Goal: Information Seeking & Learning: Learn about a topic

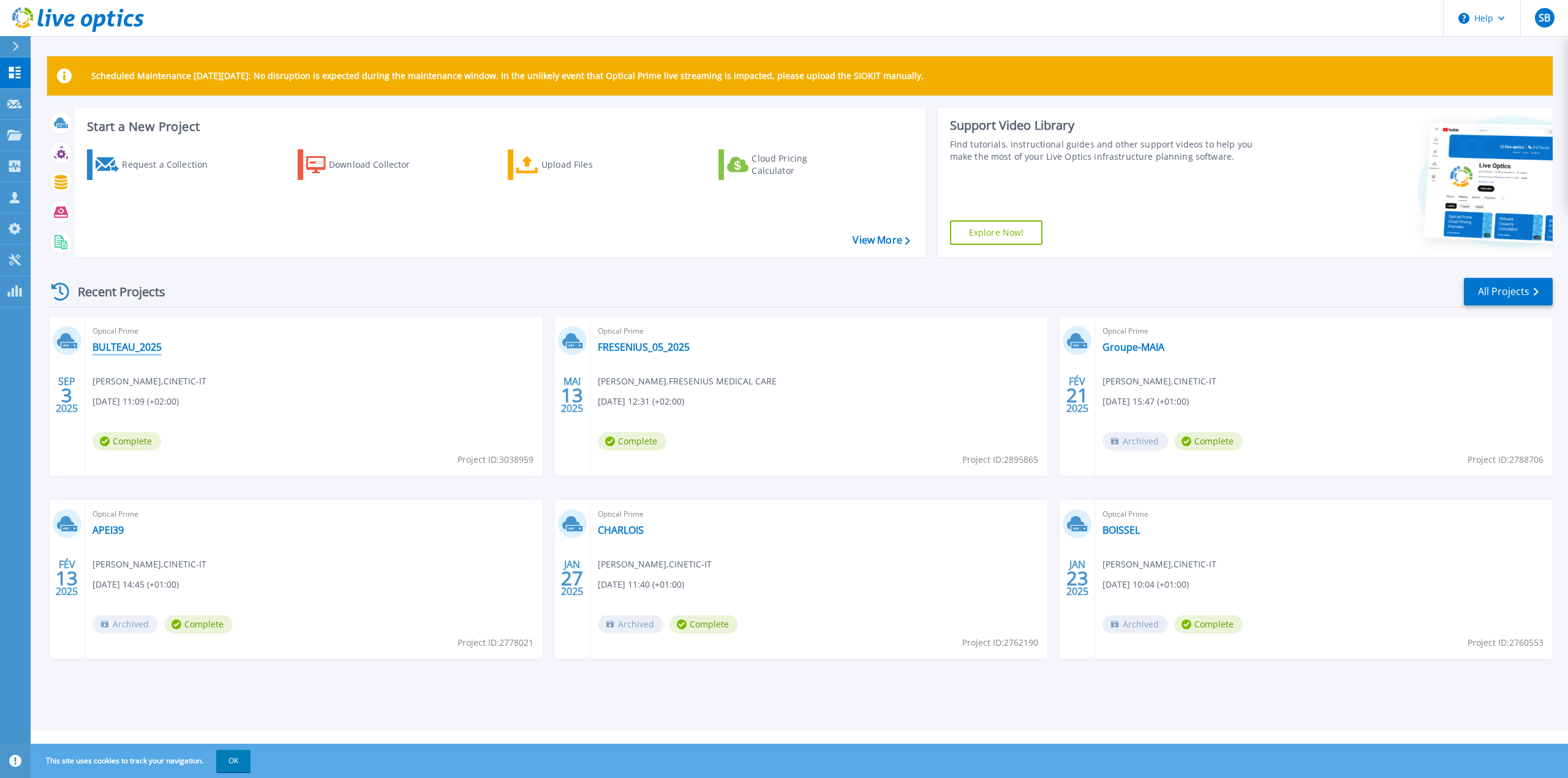
click at [121, 351] on link "BULTEAU_2025" at bounding box center [127, 347] width 69 height 13
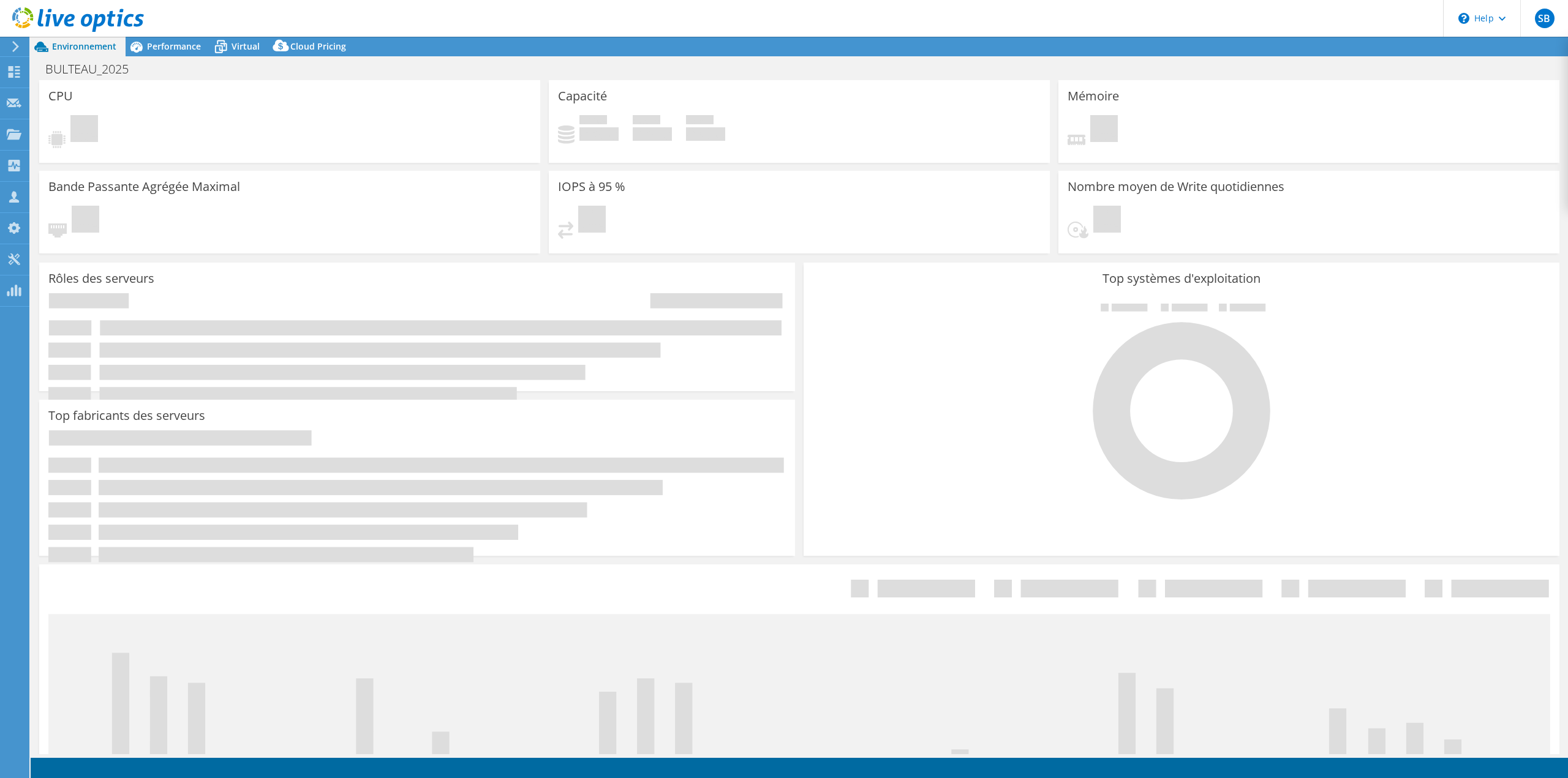
select select "EUFrankfurt"
select select "EUR"
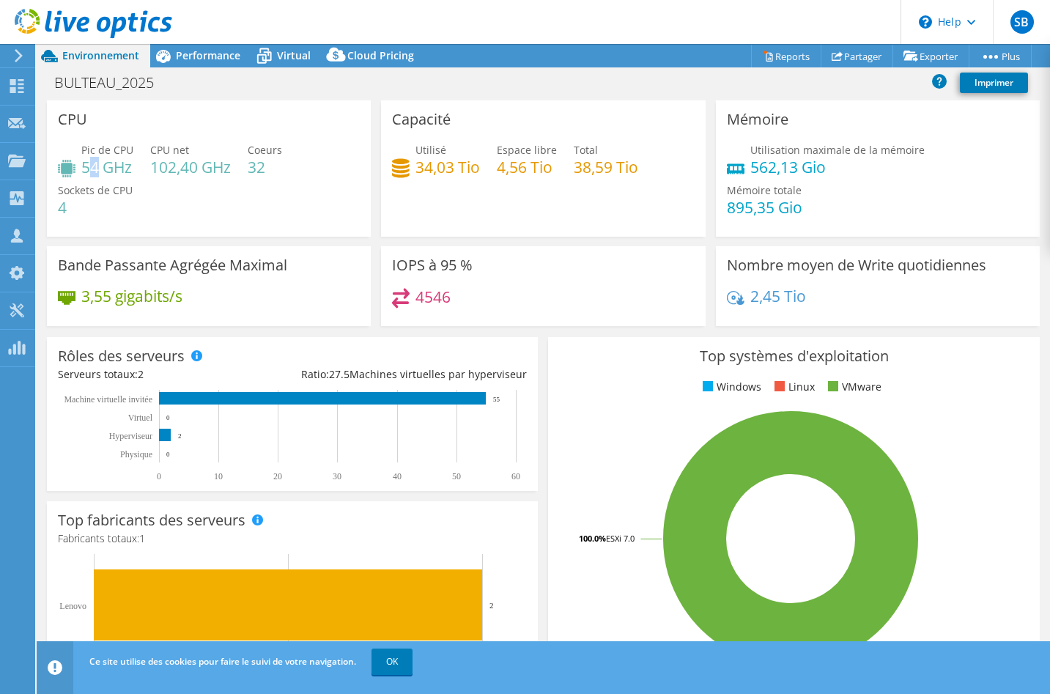
drag, startPoint x: 89, startPoint y: 163, endPoint x: 100, endPoint y: 166, distance: 12.1
click at [100, 166] on h4 "54 GHz" at bounding box center [107, 167] width 52 height 16
click at [190, 58] on span "Performance" at bounding box center [208, 55] width 64 height 14
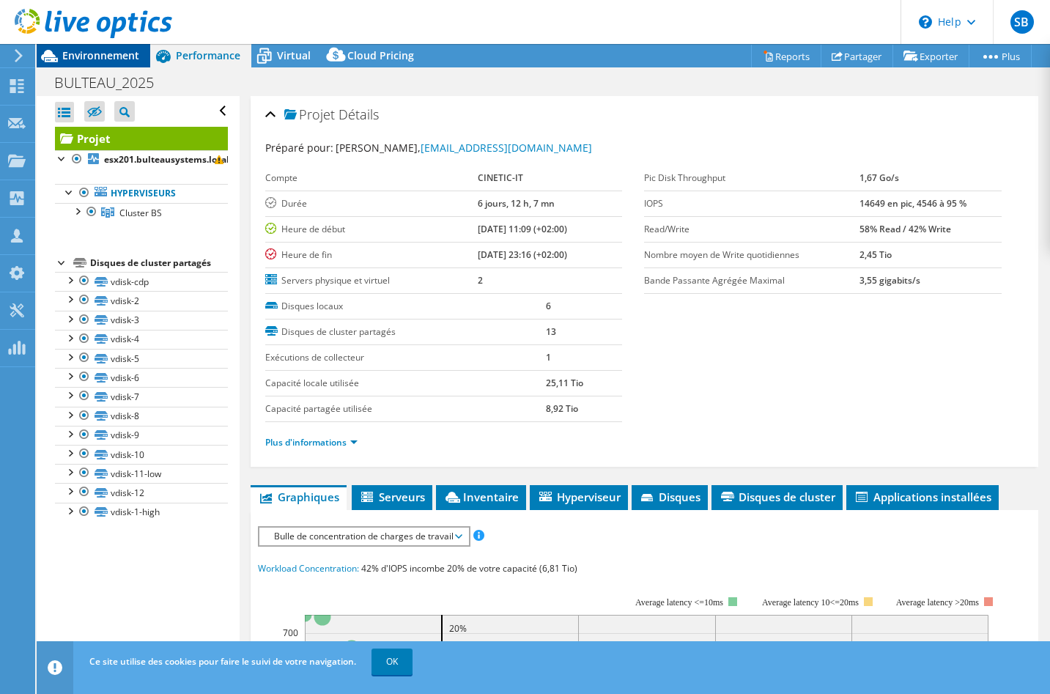
click at [108, 51] on span "Environnement" at bounding box center [100, 55] width 77 height 14
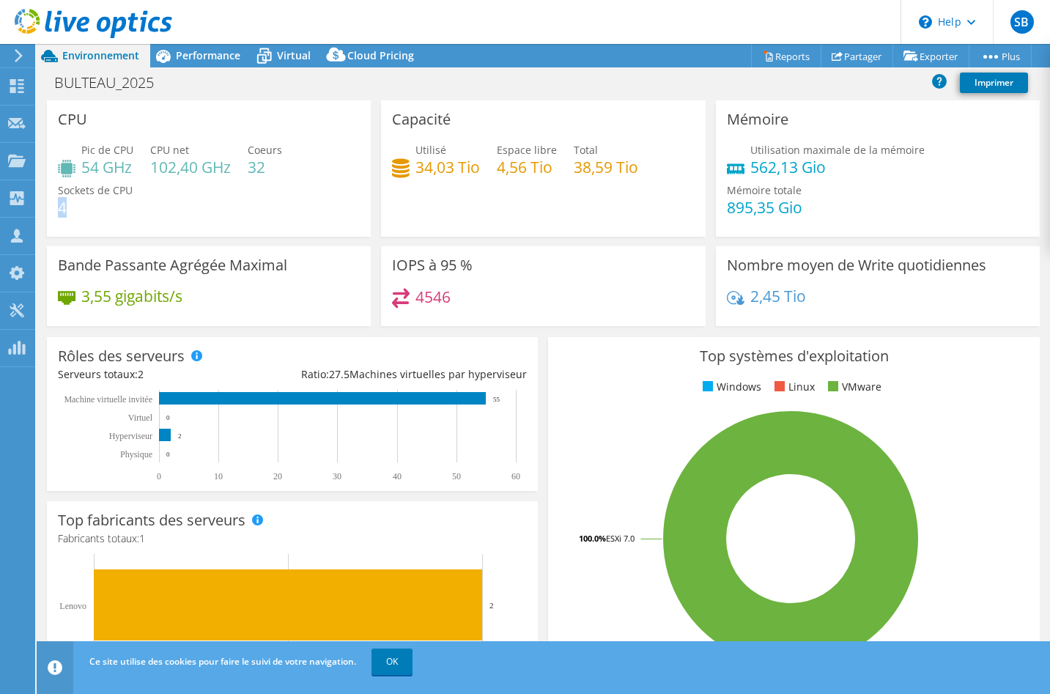
drag, startPoint x: 59, startPoint y: 208, endPoint x: 77, endPoint y: 222, distance: 22.4
click at [75, 207] on h4 "4" at bounding box center [95, 207] width 75 height 16
click at [207, 62] on div "Performance" at bounding box center [200, 55] width 101 height 23
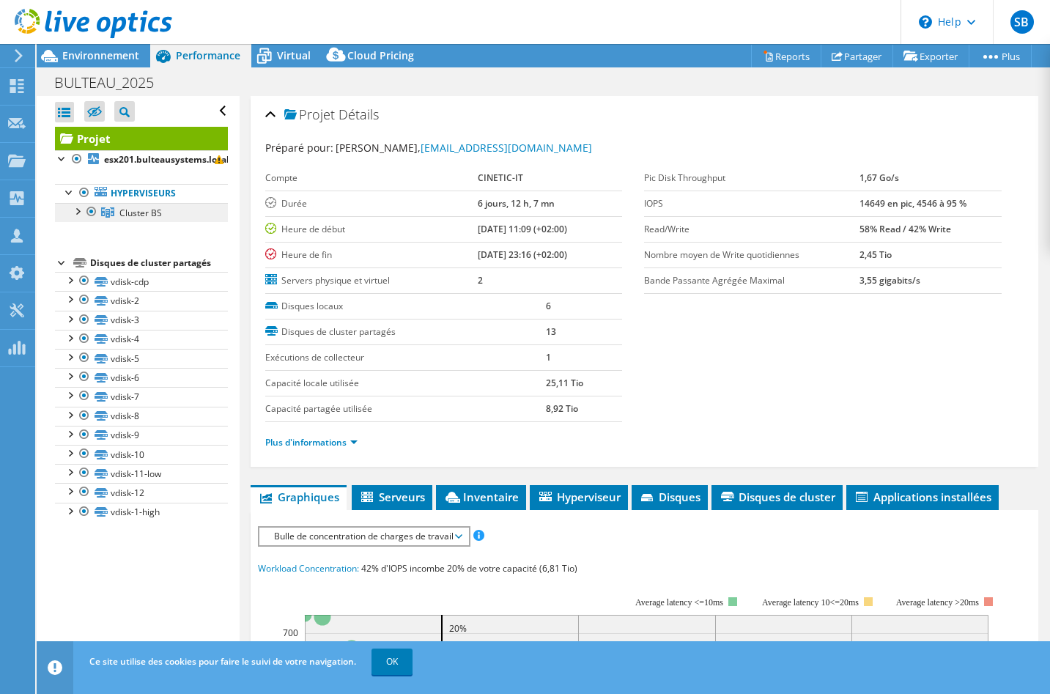
click at [136, 210] on span "Cluster BS" at bounding box center [140, 213] width 42 height 12
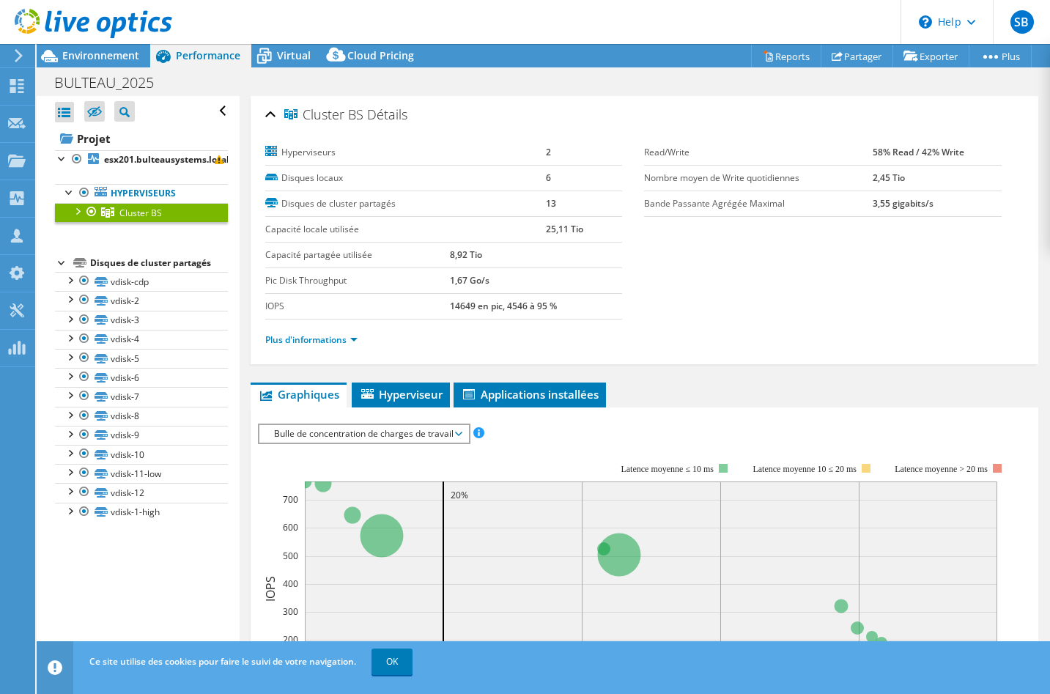
click at [79, 212] on div at bounding box center [77, 210] width 15 height 15
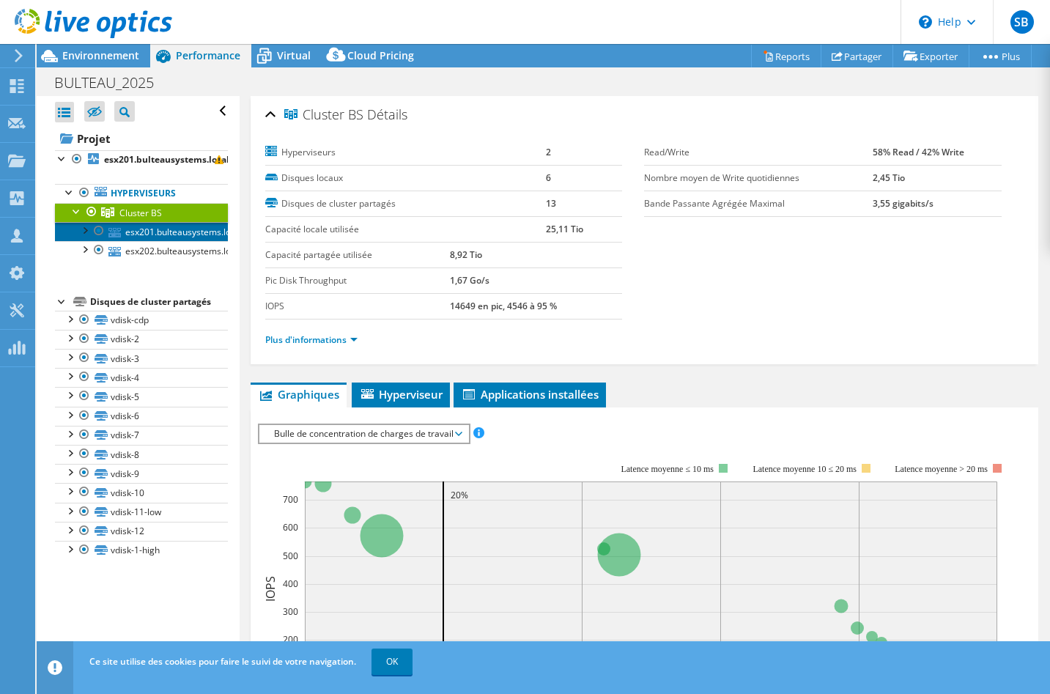
click at [188, 237] on link "esx201.bulteausystems.local" at bounding box center [141, 231] width 173 height 19
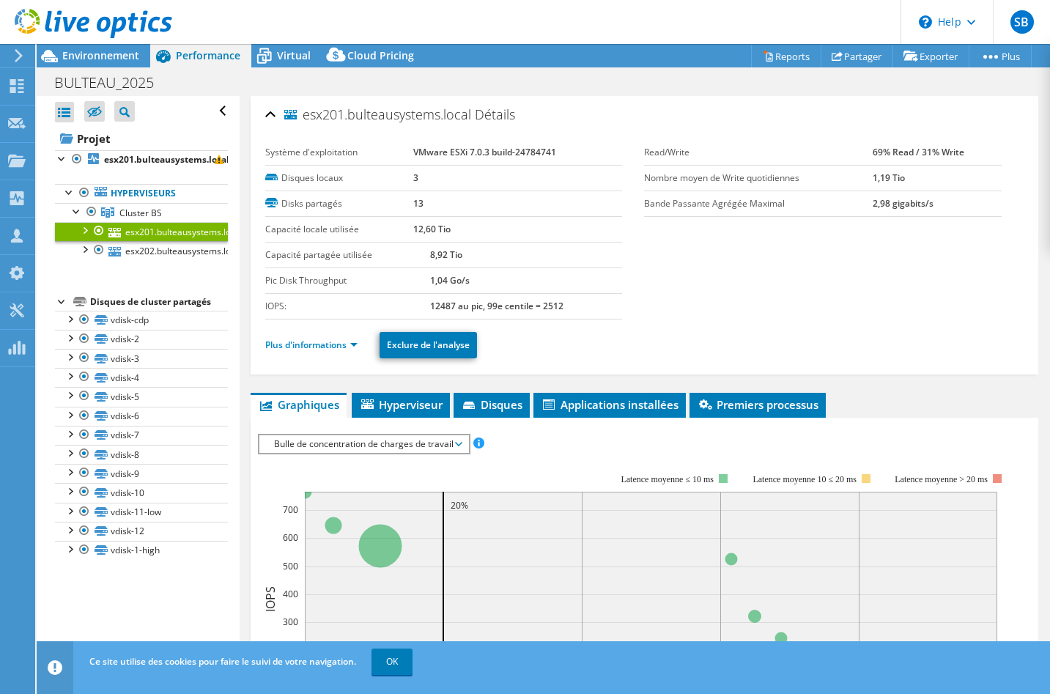
drag, startPoint x: 441, startPoint y: 229, endPoint x: 407, endPoint y: 231, distance: 34.5
click at [407, 231] on label "Capacité locale utilisée" at bounding box center [339, 229] width 148 height 15
drag, startPoint x: 429, startPoint y: 256, endPoint x: 443, endPoint y: 259, distance: 13.5
click at [443, 255] on b "8,92 Tio" at bounding box center [446, 254] width 32 height 12
drag, startPoint x: 435, startPoint y: 306, endPoint x: 474, endPoint y: 305, distance: 38.8
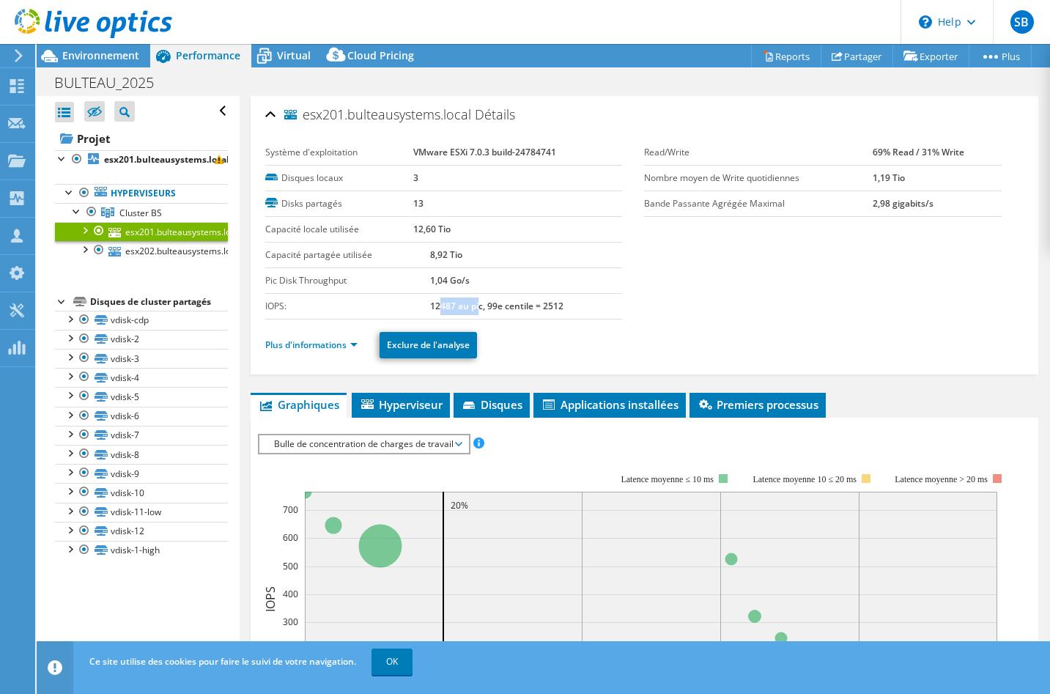
click at [474, 305] on b "12487 au pic, 99e centile = 2512" at bounding box center [496, 306] width 133 height 12
click at [330, 341] on link "Plus d'informations" at bounding box center [311, 345] width 92 height 12
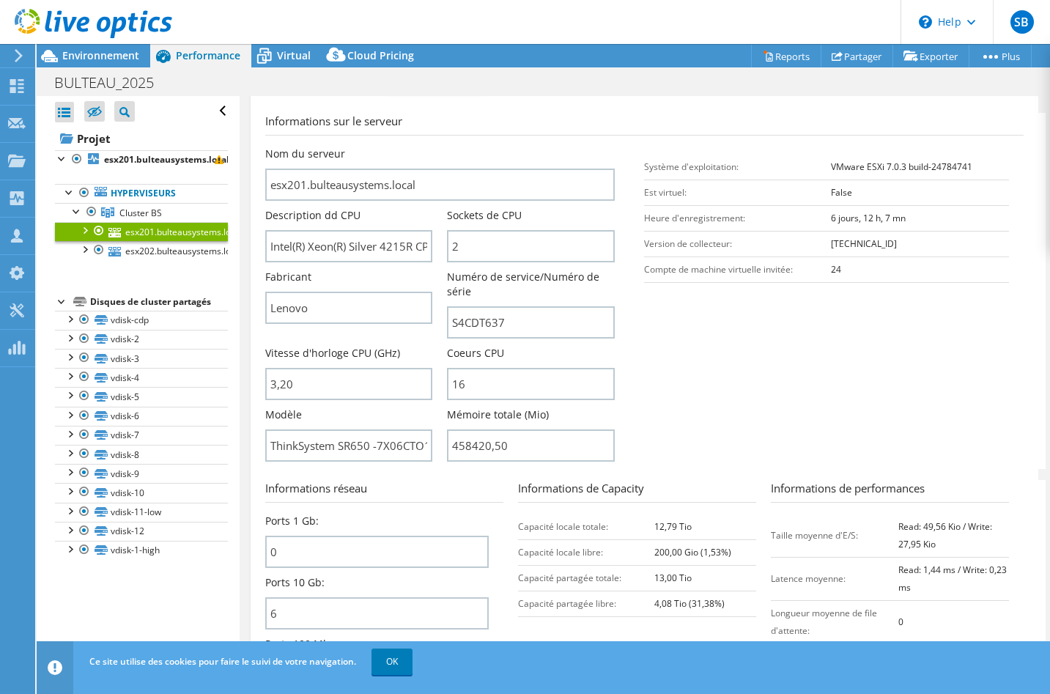
scroll to position [293, 0]
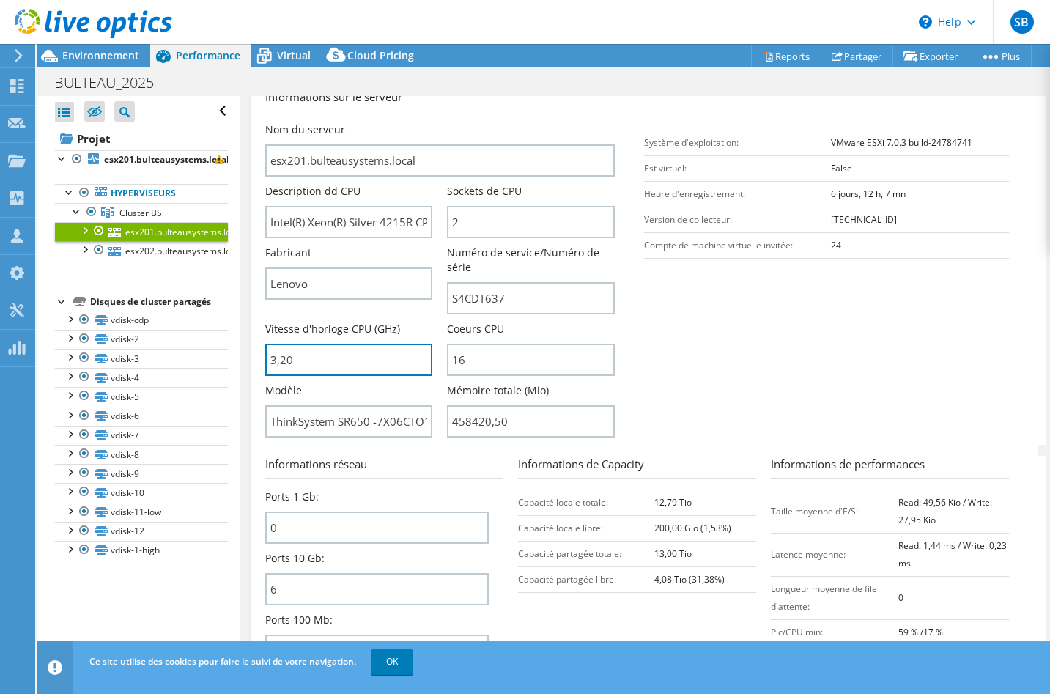
drag, startPoint x: 321, startPoint y: 363, endPoint x: 234, endPoint y: 363, distance: 86.5
click at [234, 363] on div "Ouvrir tout Fermer tout Masquer les nœuds exclus Filtre de l'arborescence des p…" at bounding box center [543, 380] width 1013 height 569
type input "320"
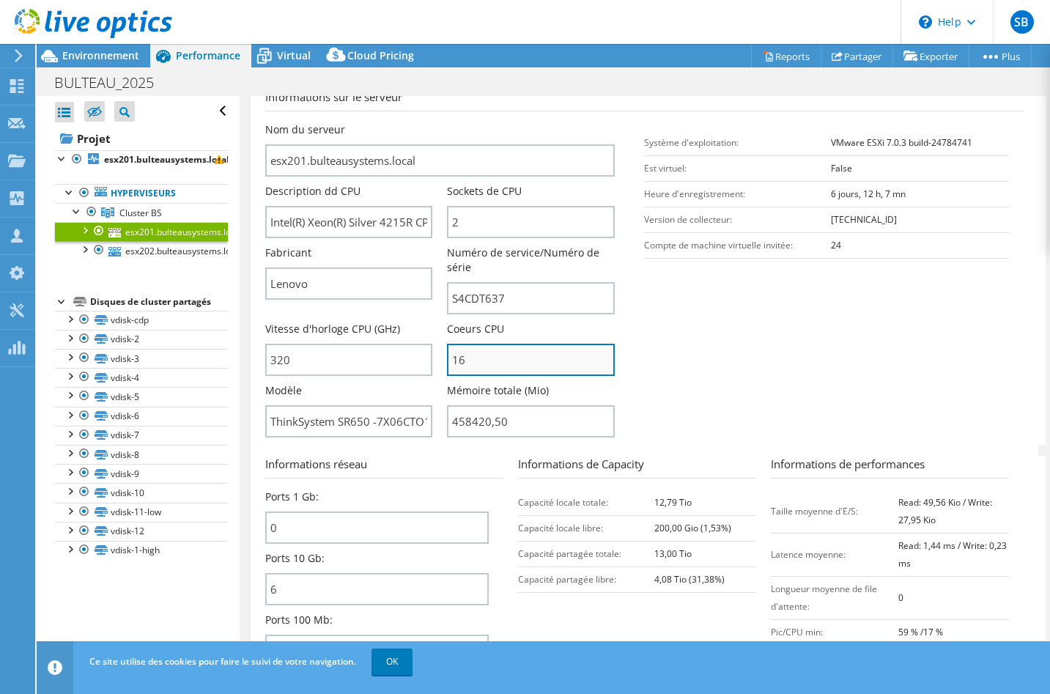
drag, startPoint x: 473, startPoint y: 362, endPoint x: 445, endPoint y: 362, distance: 27.8
click at [447, 362] on input "16" at bounding box center [531, 360] width 168 height 32
click at [428, 333] on div "Vitesse d'horloge CPU (GHz) 320" at bounding box center [349, 349] width 168 height 54
click at [429, 384] on div "Modèle ThinkSystem SR650 -7X06CTO1WW-" at bounding box center [349, 410] width 168 height 54
click at [429, 448] on form "Informations sur le serveur Nom du serveur esx201.bulteausystems.local Descript…" at bounding box center [644, 446] width 758 height 715
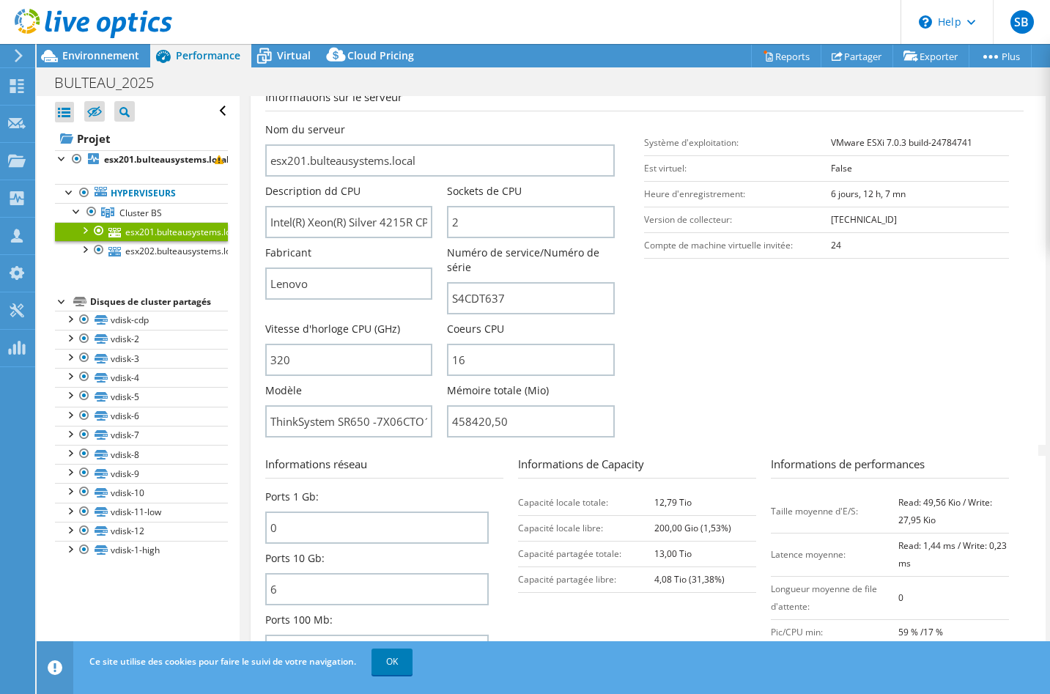
click at [436, 122] on div "Nom du serveur esx201.bulteausystems.local" at bounding box center [440, 149] width 350 height 54
click at [354, 276] on input "Lenovo" at bounding box center [349, 283] width 168 height 32
click at [138, 248] on link "esx202.bulteausystems.local" at bounding box center [141, 250] width 173 height 19
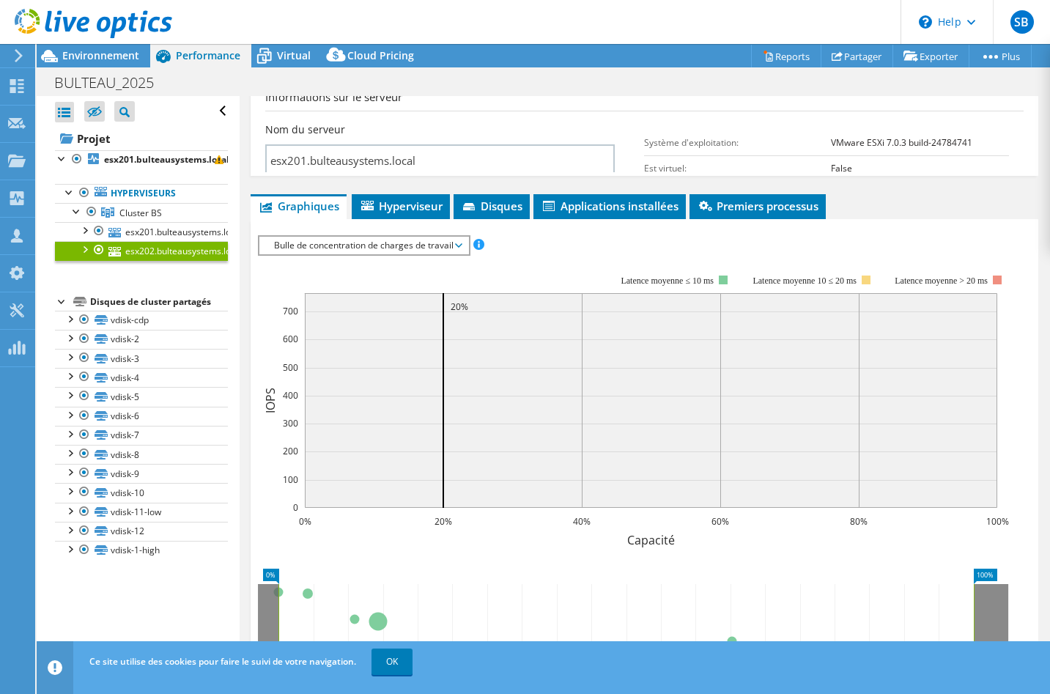
scroll to position [280, 0]
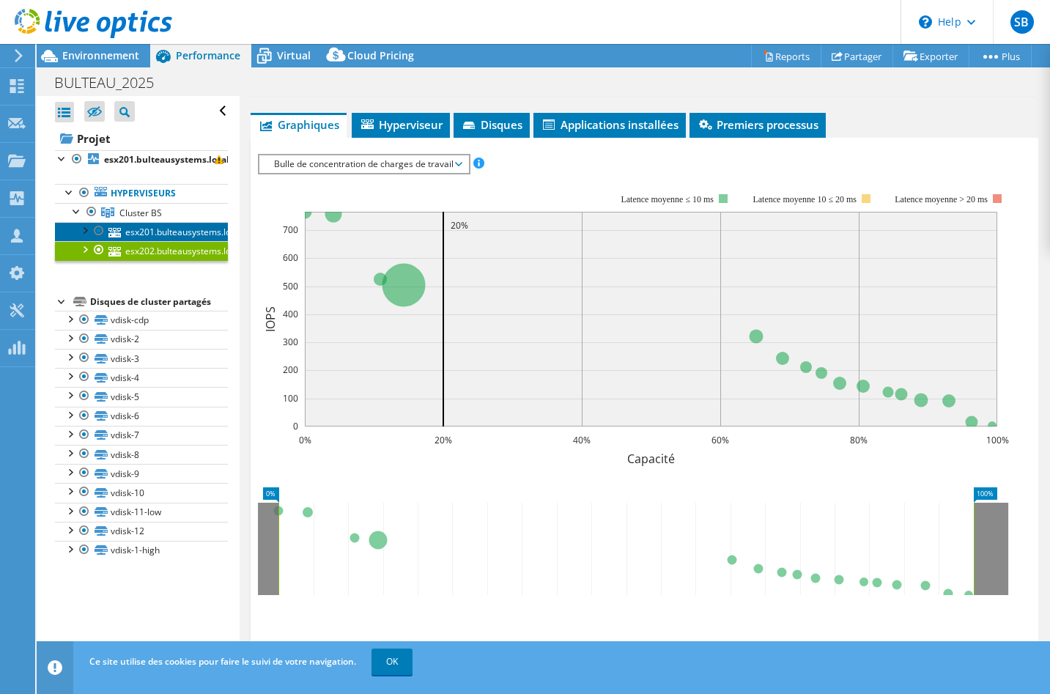
click at [152, 232] on link "esx201.bulteausystems.local" at bounding box center [141, 231] width 173 height 19
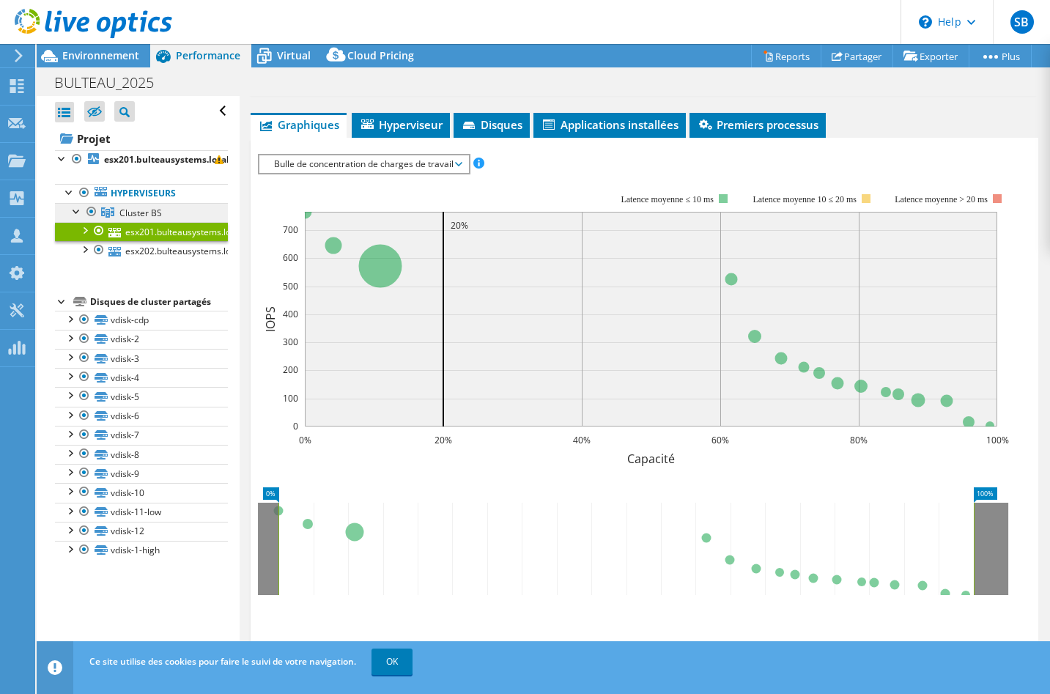
click at [134, 207] on span "Cluster BS" at bounding box center [140, 213] width 42 height 12
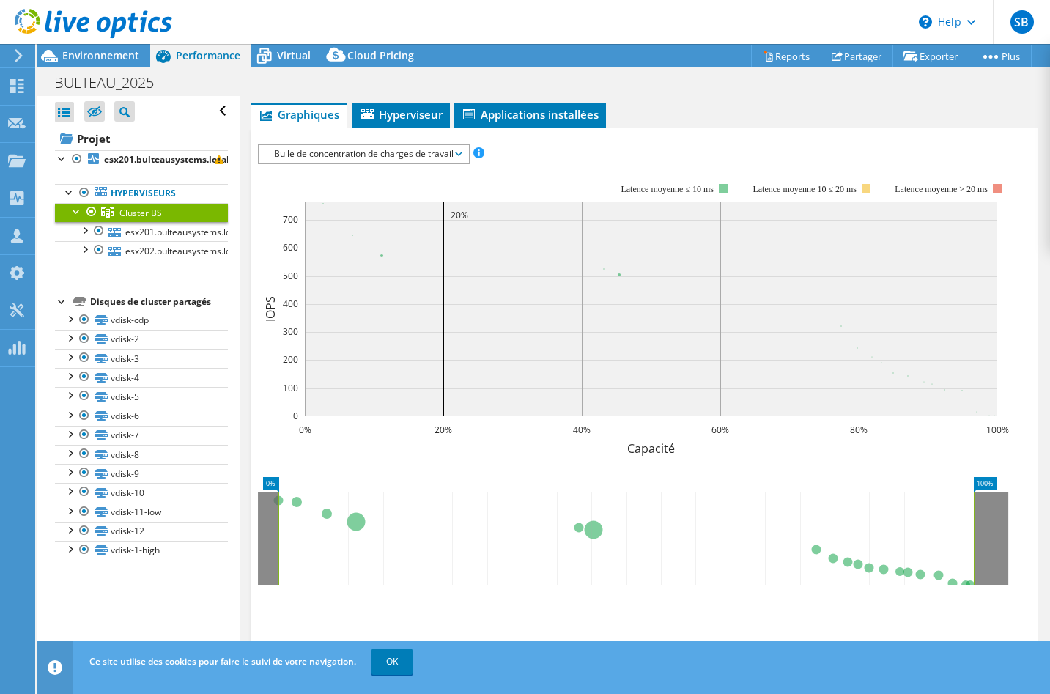
scroll to position [270, 0]
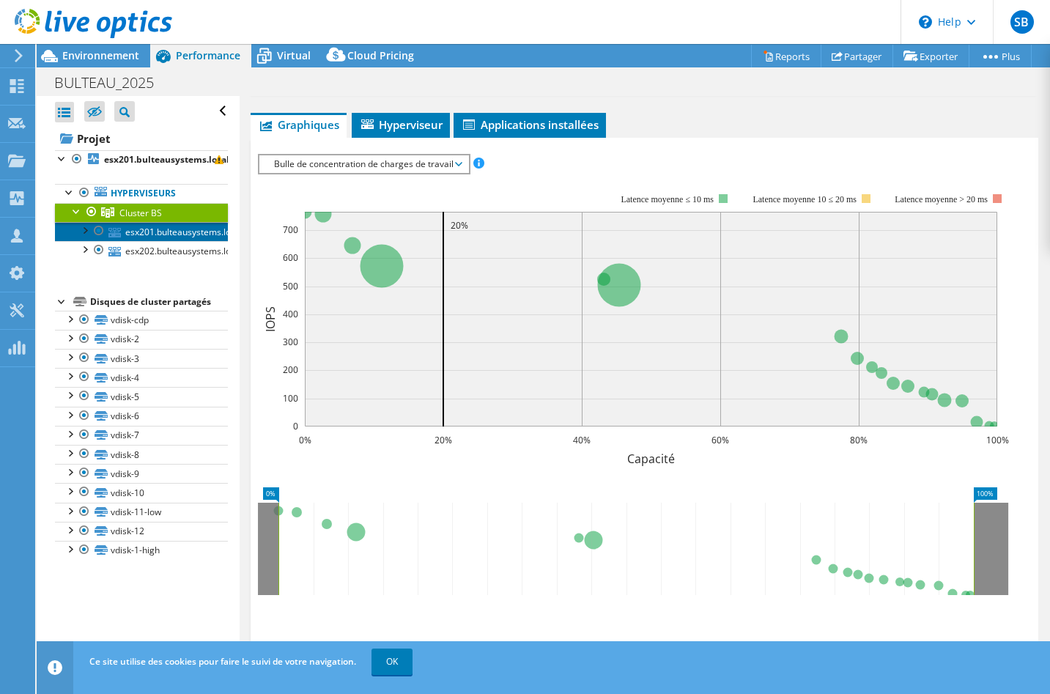
click at [125, 233] on link "esx201.bulteausystems.local" at bounding box center [141, 231] width 173 height 19
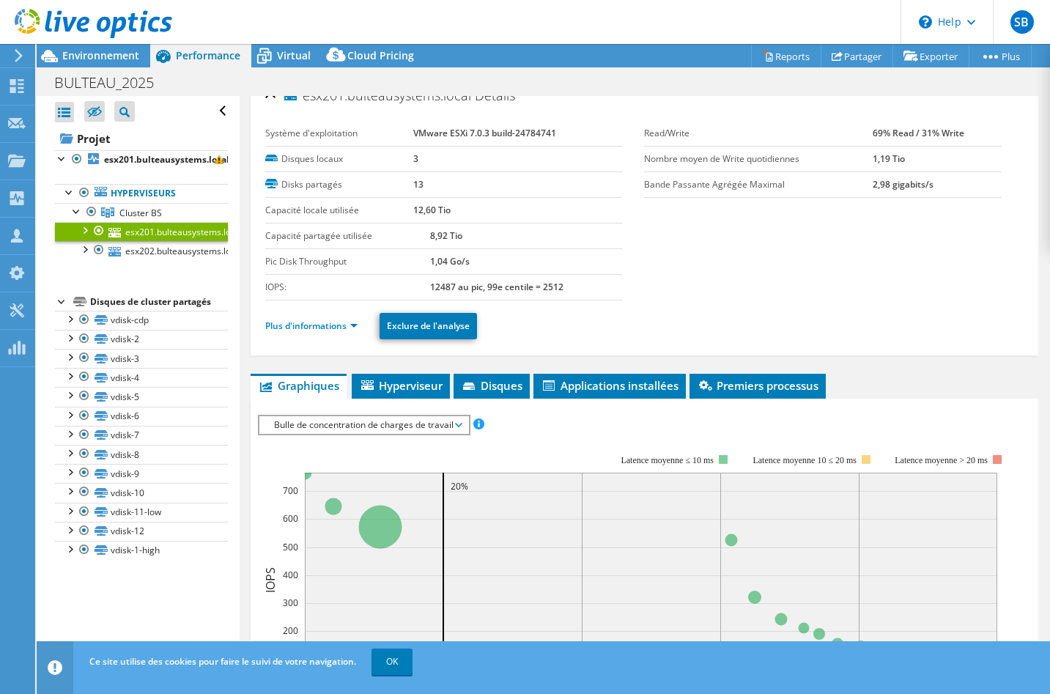
scroll to position [0, 0]
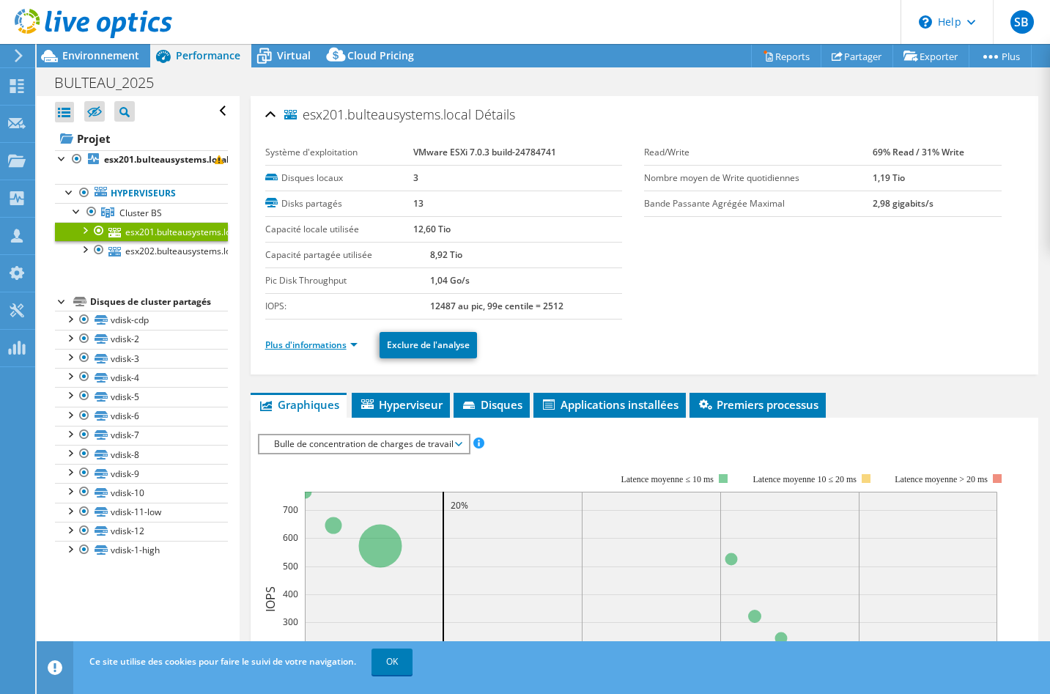
click at [334, 346] on link "Plus d'informations" at bounding box center [311, 345] width 92 height 12
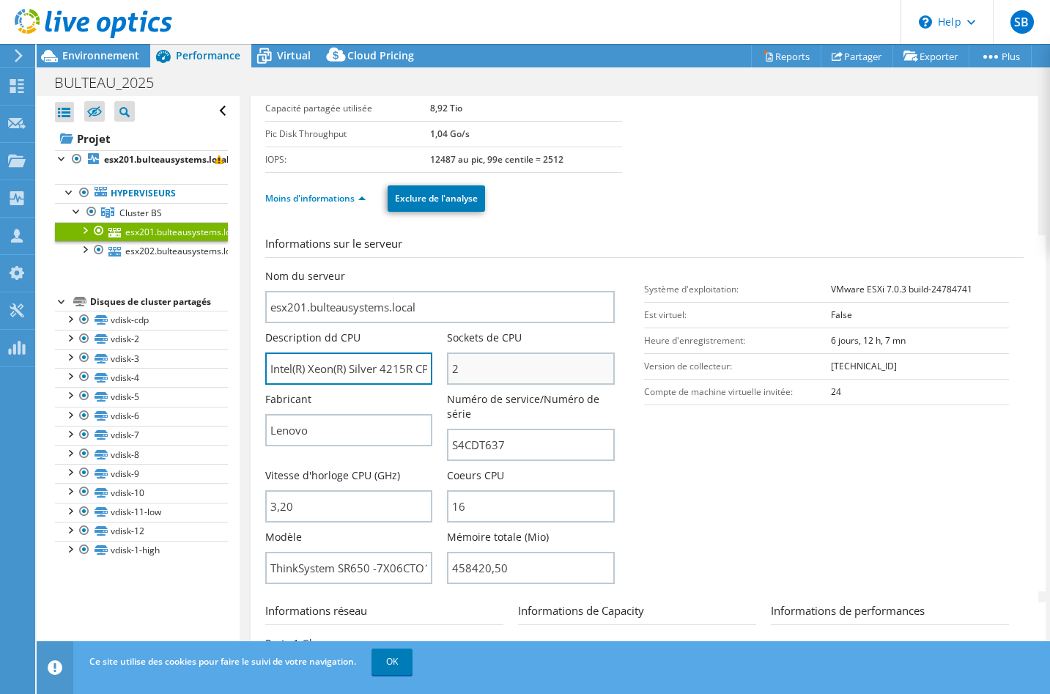
scroll to position [0, 117]
drag, startPoint x: 377, startPoint y: 369, endPoint x: 473, endPoint y: 373, distance: 96.1
click at [473, 269] on div "Nom du serveur esx201.bulteausystems.local Description dd CPU Intel(R) Xeon(R) …" at bounding box center [447, 269] width 365 height 0
click at [89, 50] on span "Environnement" at bounding box center [100, 55] width 77 height 14
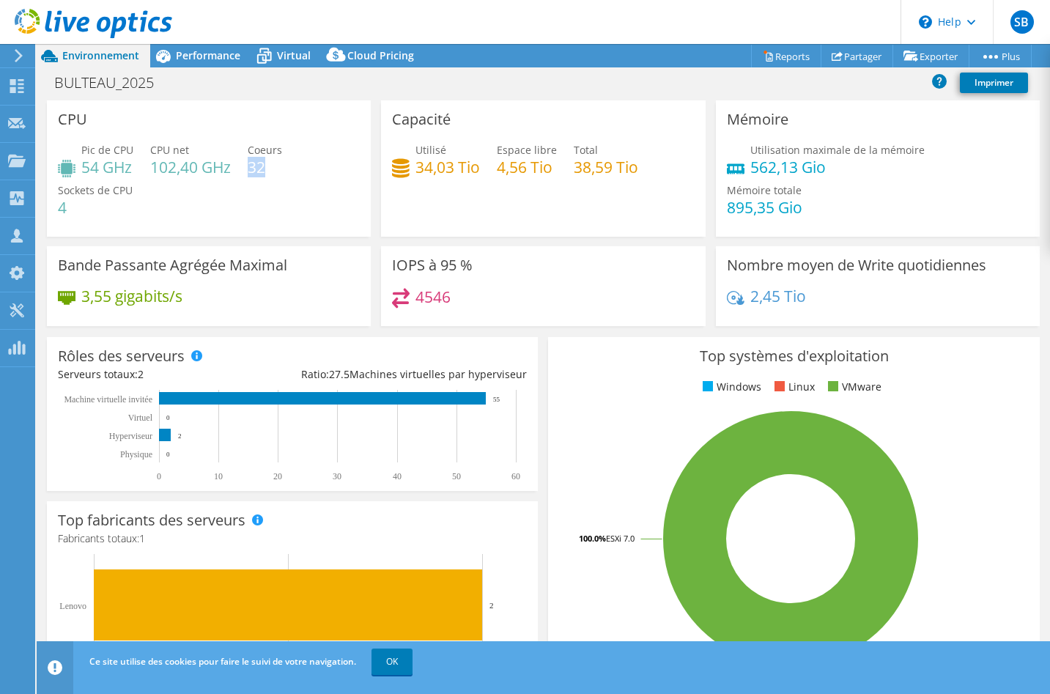
drag, startPoint x: 249, startPoint y: 166, endPoint x: 269, endPoint y: 166, distance: 19.8
click at [269, 166] on h4 "32" at bounding box center [265, 167] width 34 height 16
click at [183, 57] on span "Performance" at bounding box center [208, 55] width 64 height 14
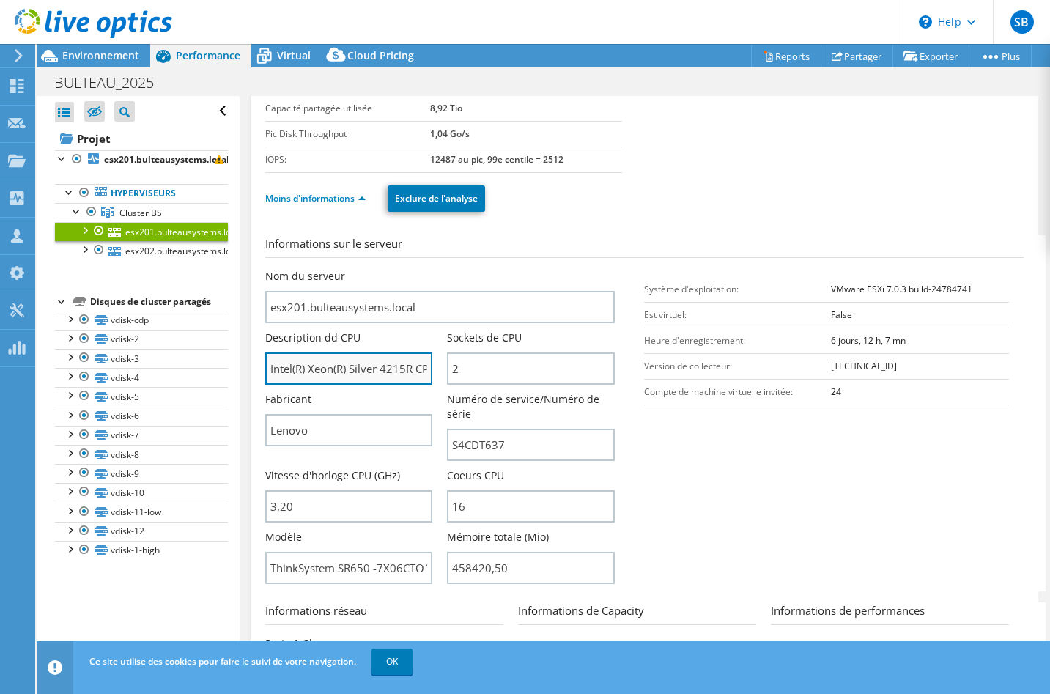
click at [330, 371] on input "Intel(R) Xeon(R) Silver 4215R CPU @ 3.20GHz 319 GHz" at bounding box center [349, 368] width 168 height 32
click at [433, 374] on div "Description dd CPU Intel(R) Xeon(R) Silver 4215R CPU @ 3.20GHz 319 GHz" at bounding box center [356, 357] width 182 height 54
click at [343, 365] on input "Intel(R) Xeon(R) Silver 4215R CPU @ 3.20GHz 319 GHz" at bounding box center [349, 368] width 168 height 32
click at [303, 369] on input "Intel(R) Xeon(R) Silver 4215R CPU @ 3.20GHz 319 GHz" at bounding box center [349, 368] width 168 height 32
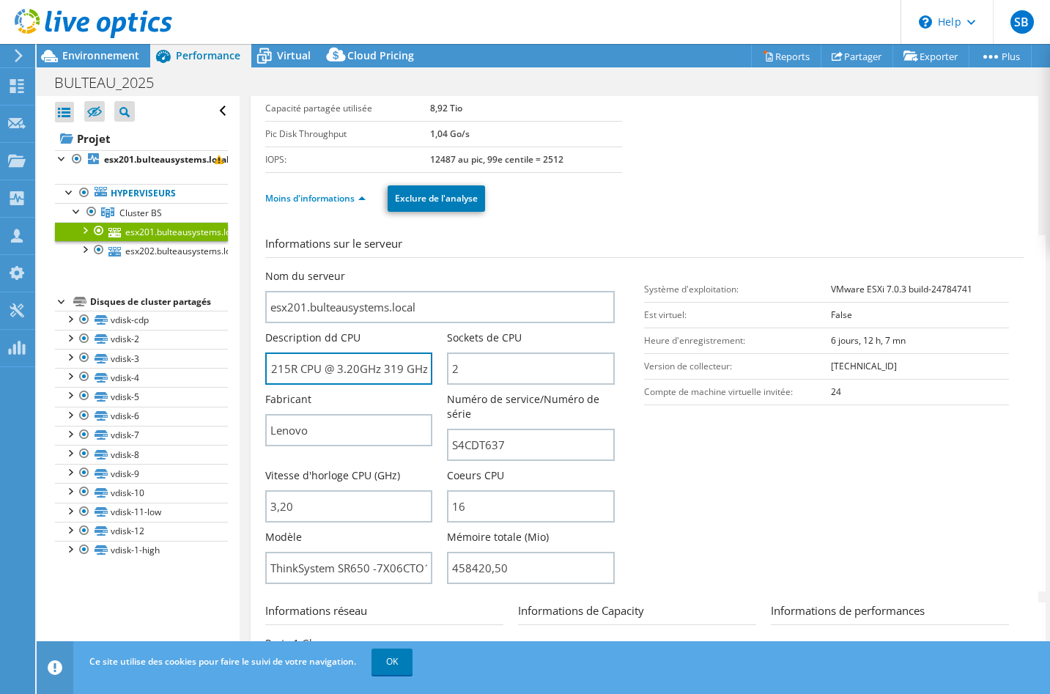
scroll to position [0, 0]
drag, startPoint x: 295, startPoint y: 369, endPoint x: 351, endPoint y: 371, distance: 56.5
click at [351, 371] on input "Intel(R) Xeon(R) Silver 4215R CPU @ 3.20GHz 319 GHz" at bounding box center [349, 368] width 168 height 32
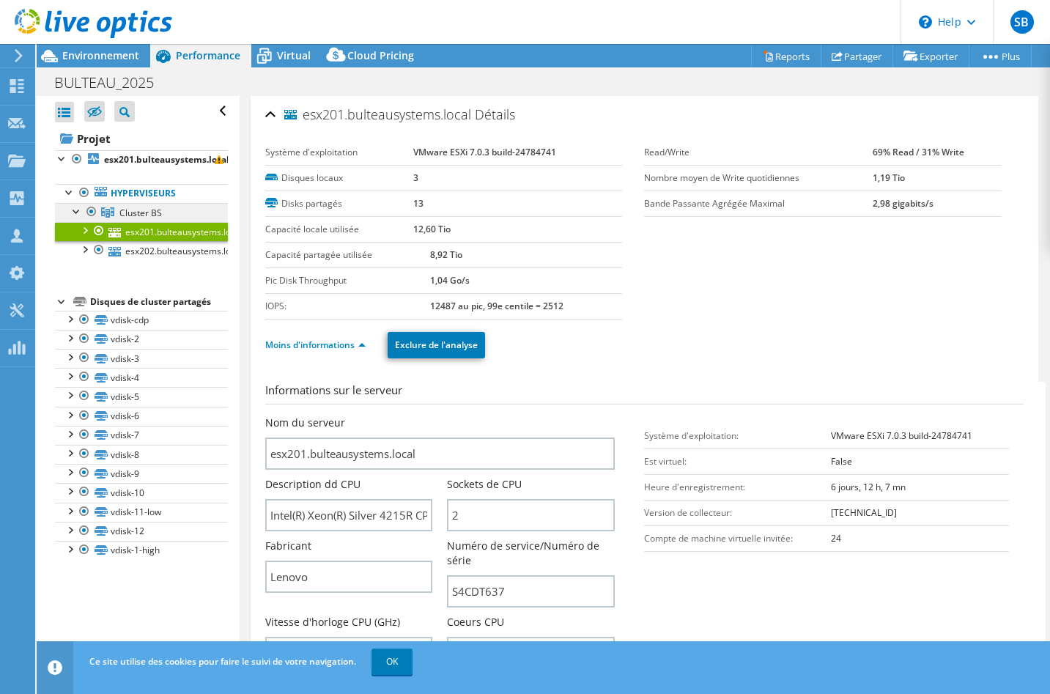
click at [121, 210] on span "Cluster BS" at bounding box center [140, 213] width 42 height 12
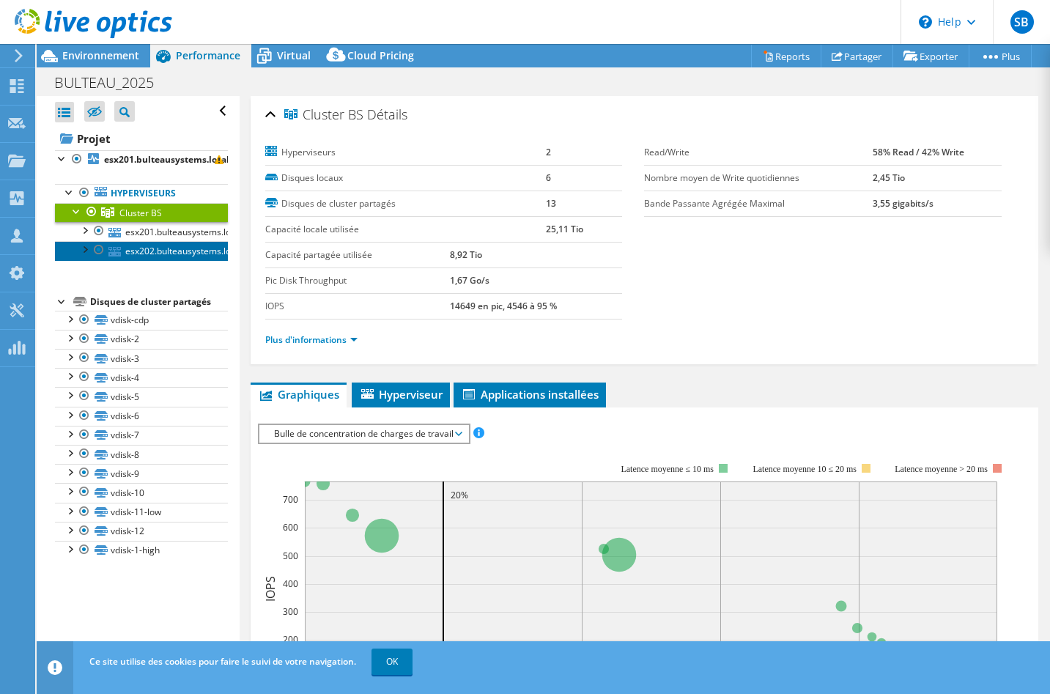
click at [122, 249] on link "esx202.bulteausystems.local" at bounding box center [141, 250] width 173 height 19
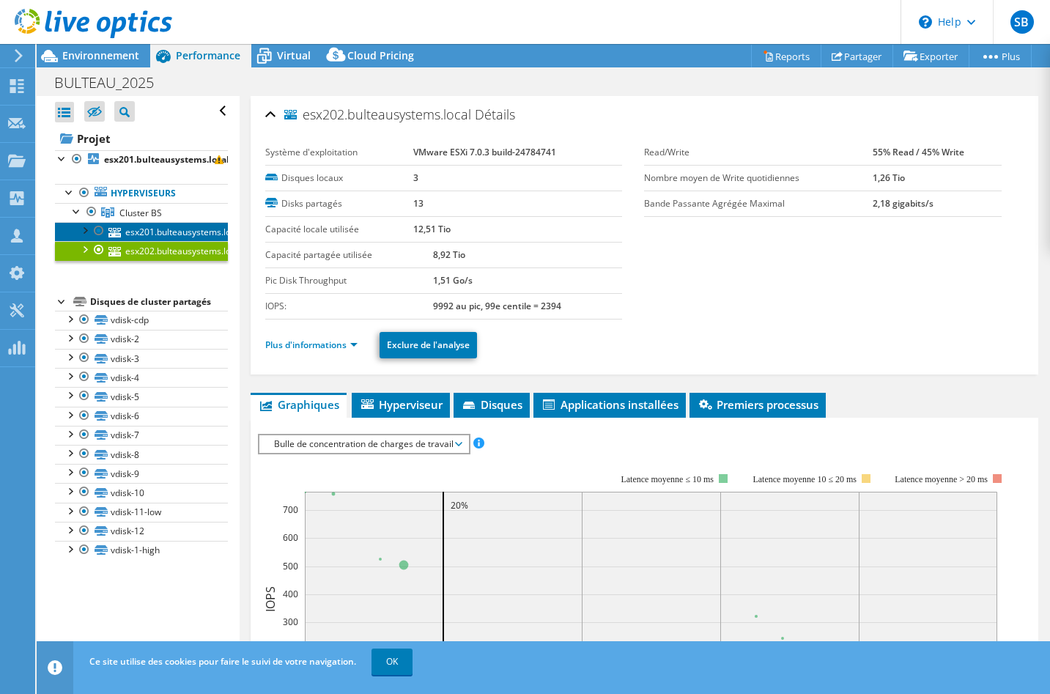
click at [127, 237] on link "esx201.bulteausystems.local" at bounding box center [141, 231] width 173 height 19
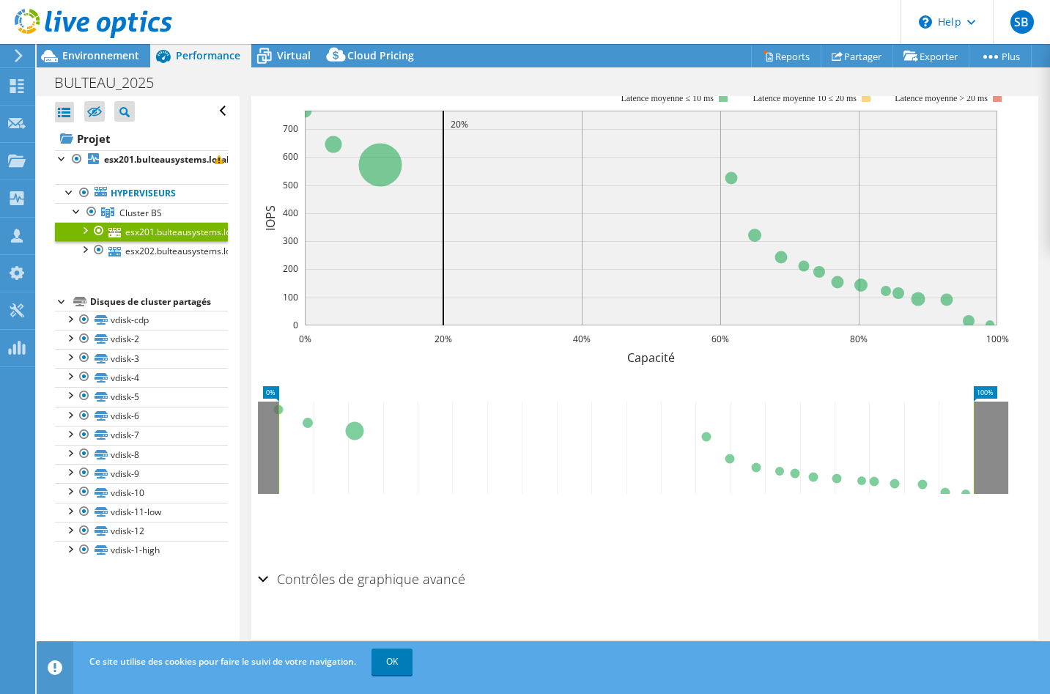
scroll to position [234, 0]
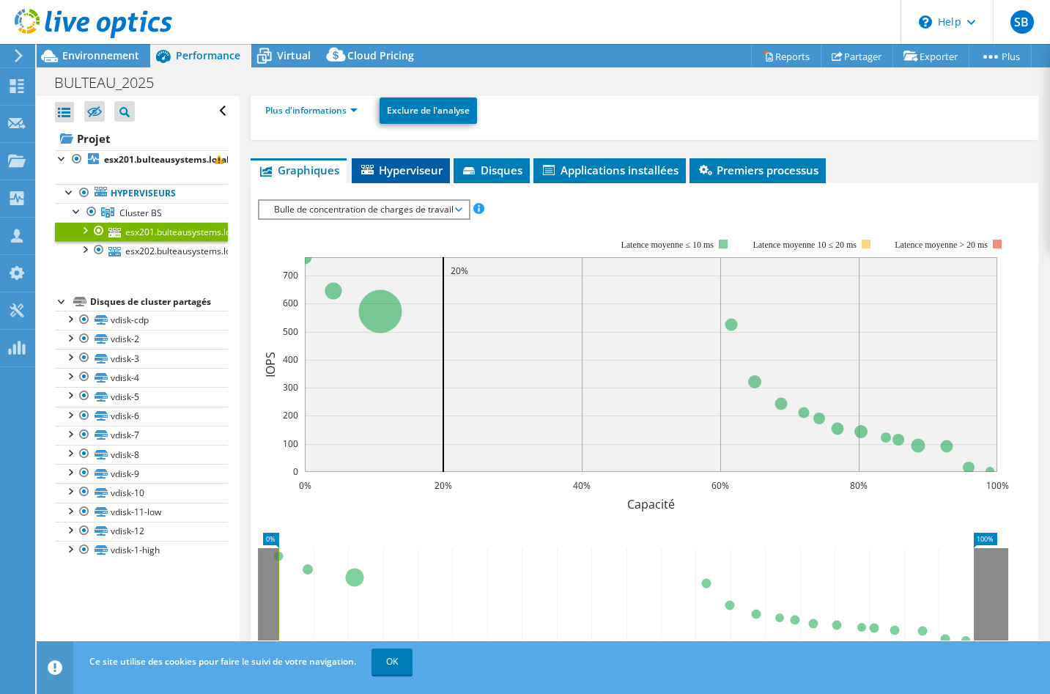
click at [418, 171] on span "Hyperviseur" at bounding box center [401, 170] width 84 height 15
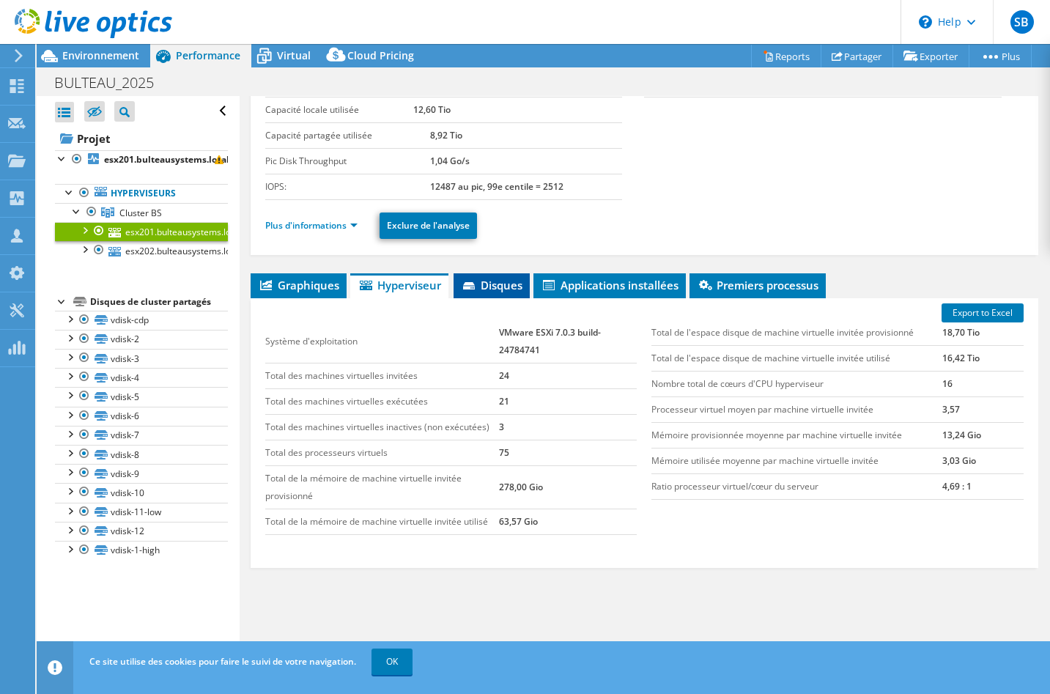
click at [490, 284] on span "Disques" at bounding box center [492, 285] width 62 height 15
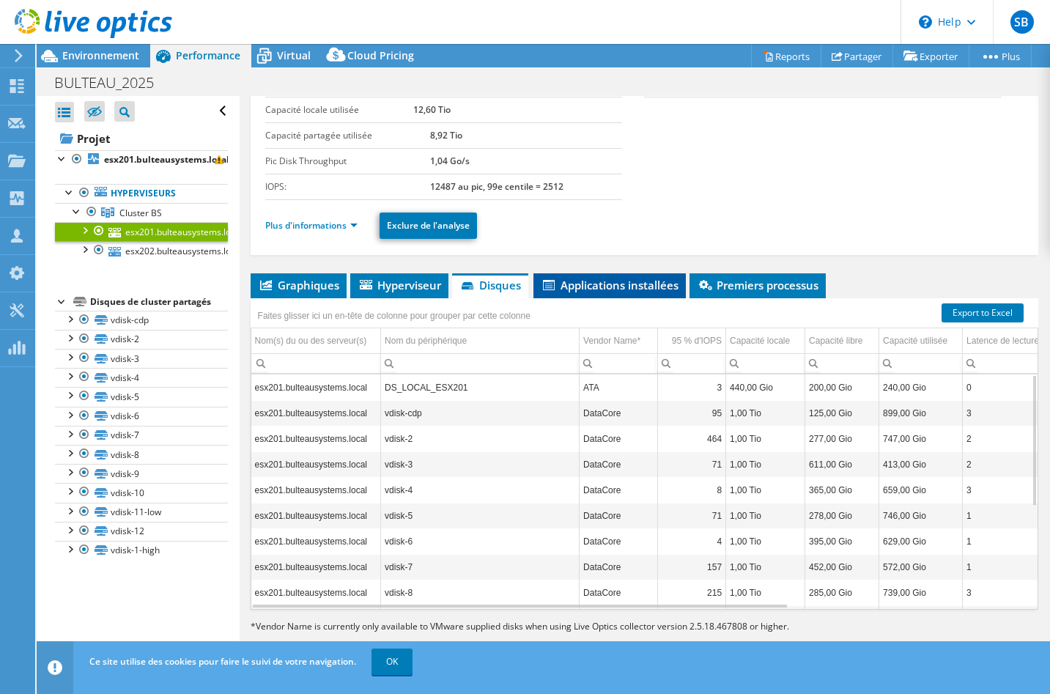
click at [582, 286] on span "Applications installées" at bounding box center [610, 285] width 138 height 15
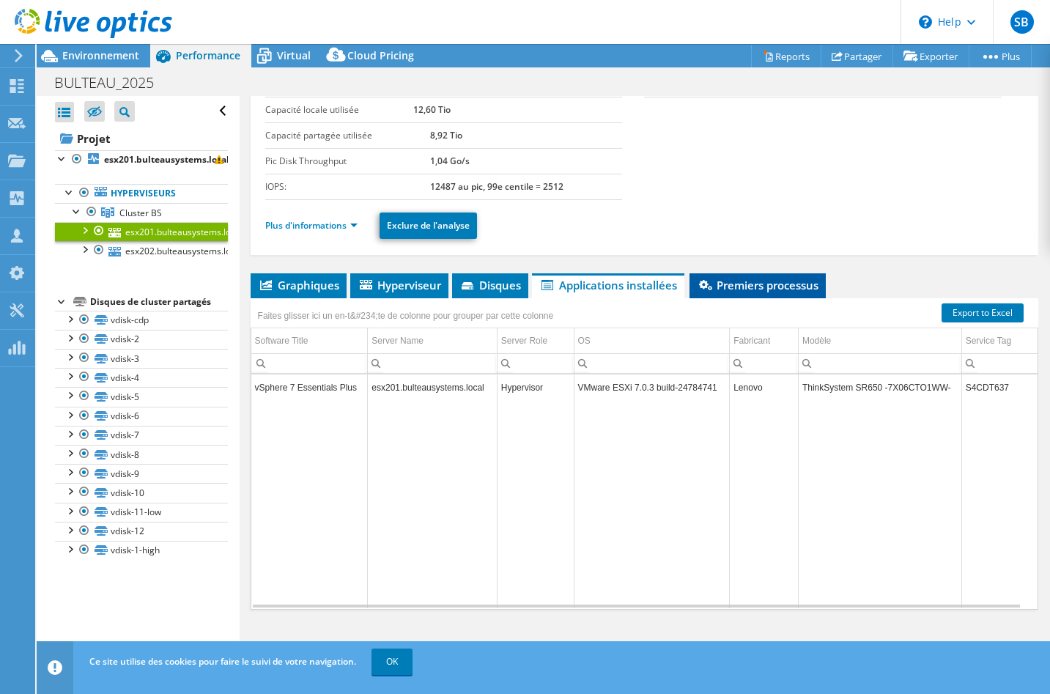
click at [729, 286] on span "Premiers processus" at bounding box center [758, 285] width 122 height 15
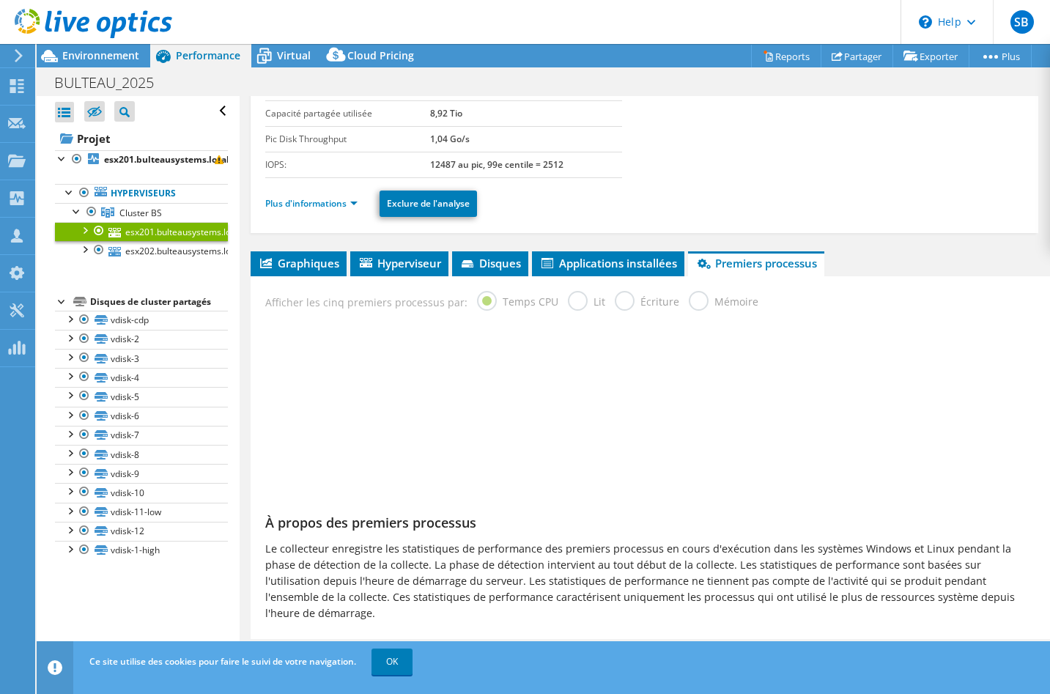
click at [625, 286] on div "Afficher les cinq premiers processus par: Temps CPU Lit Écriture Mémoire" at bounding box center [644, 300] width 773 height 48
click at [624, 266] on span "Applications installées" at bounding box center [608, 263] width 138 height 15
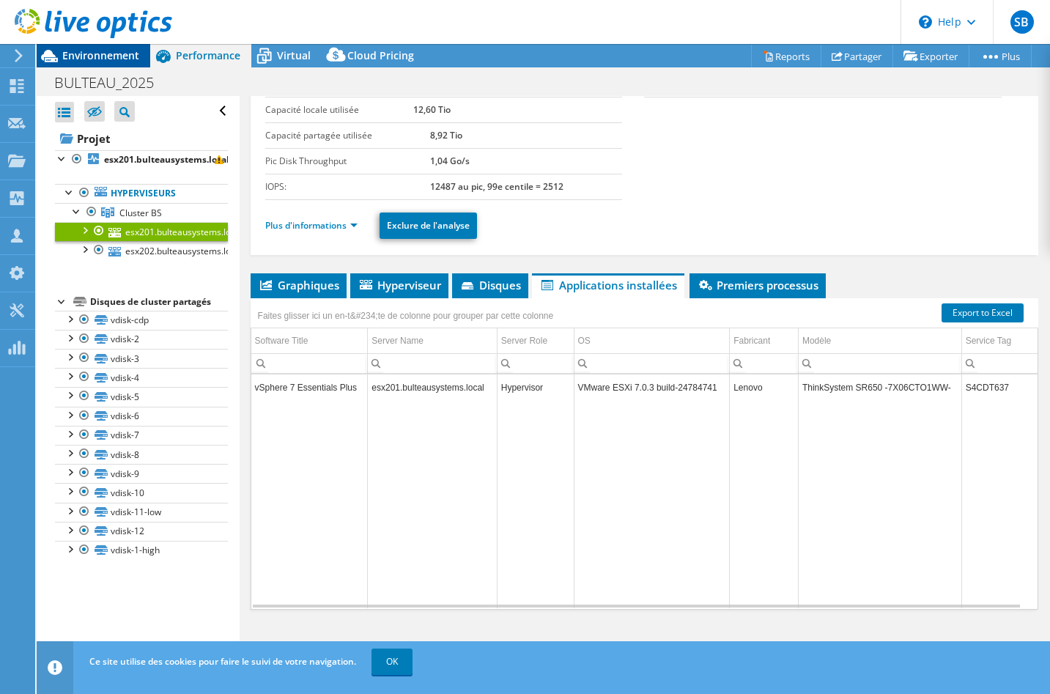
click at [99, 53] on span "Environnement" at bounding box center [100, 55] width 77 height 14
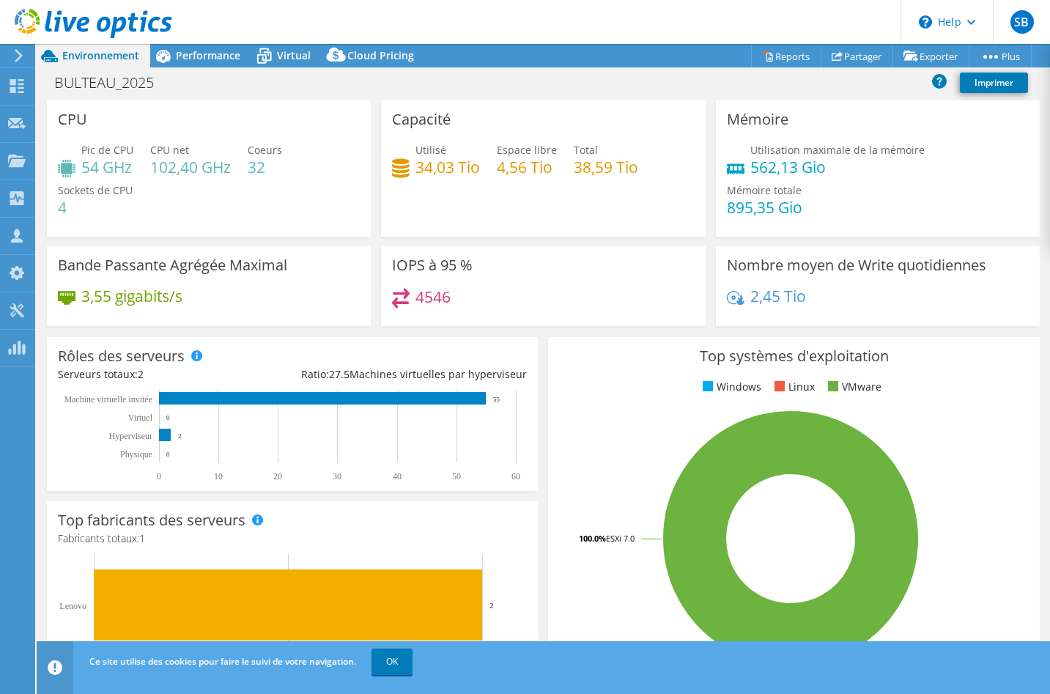
click at [1044, 690] on header "Ce site utilise des cookies pour faire le suivi de votre navigation. OK" at bounding box center [566, 667] width 1059 height 53
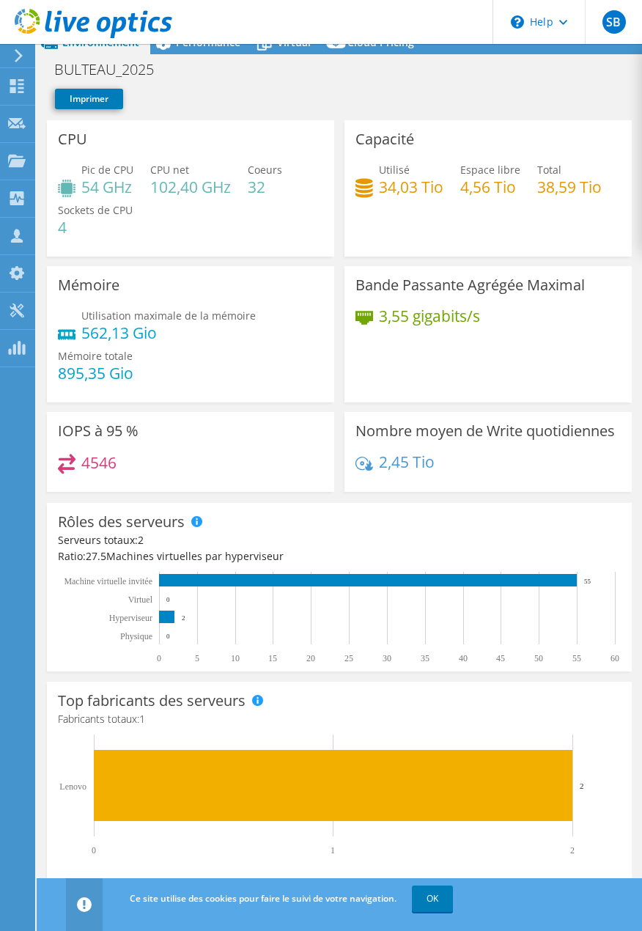
scroll to position [59, 0]
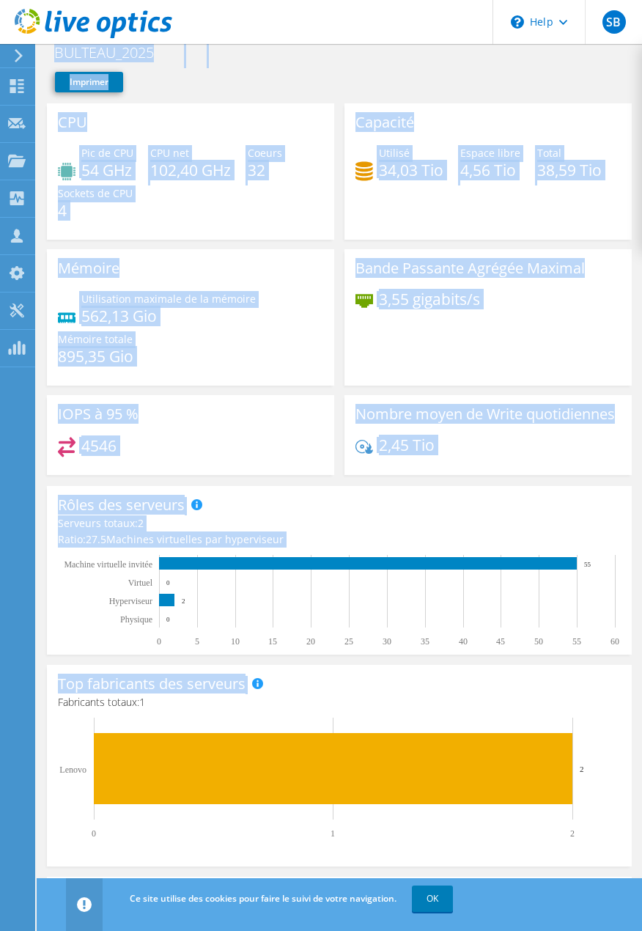
drag, startPoint x: 432, startPoint y: 929, endPoint x: 467, endPoint y: 709, distance: 222.7
click at [471, 698] on div "SB Partenaire [PERSON_NAME] [EMAIL_ADDRESS][DOMAIN_NAME] CINETIC-IT My Profile …" at bounding box center [321, 435] width 642 height 989
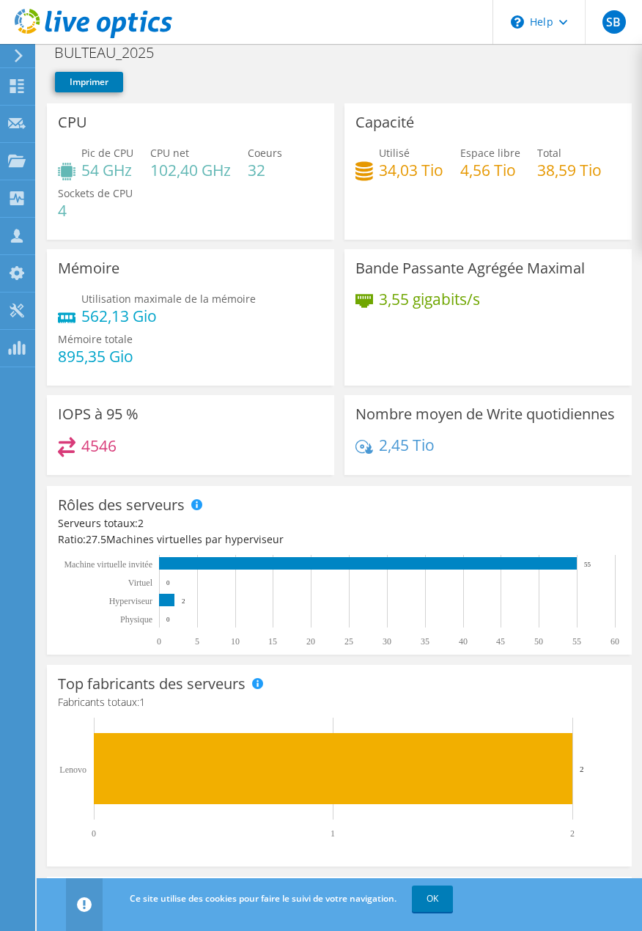
drag, startPoint x: 396, startPoint y: 929, endPoint x: 399, endPoint y: 848, distance: 81.4
click at [396, 928] on header "Ce site utilise des cookies pour faire le suivi de votre navigation. OK" at bounding box center [362, 904] width 651 height 53
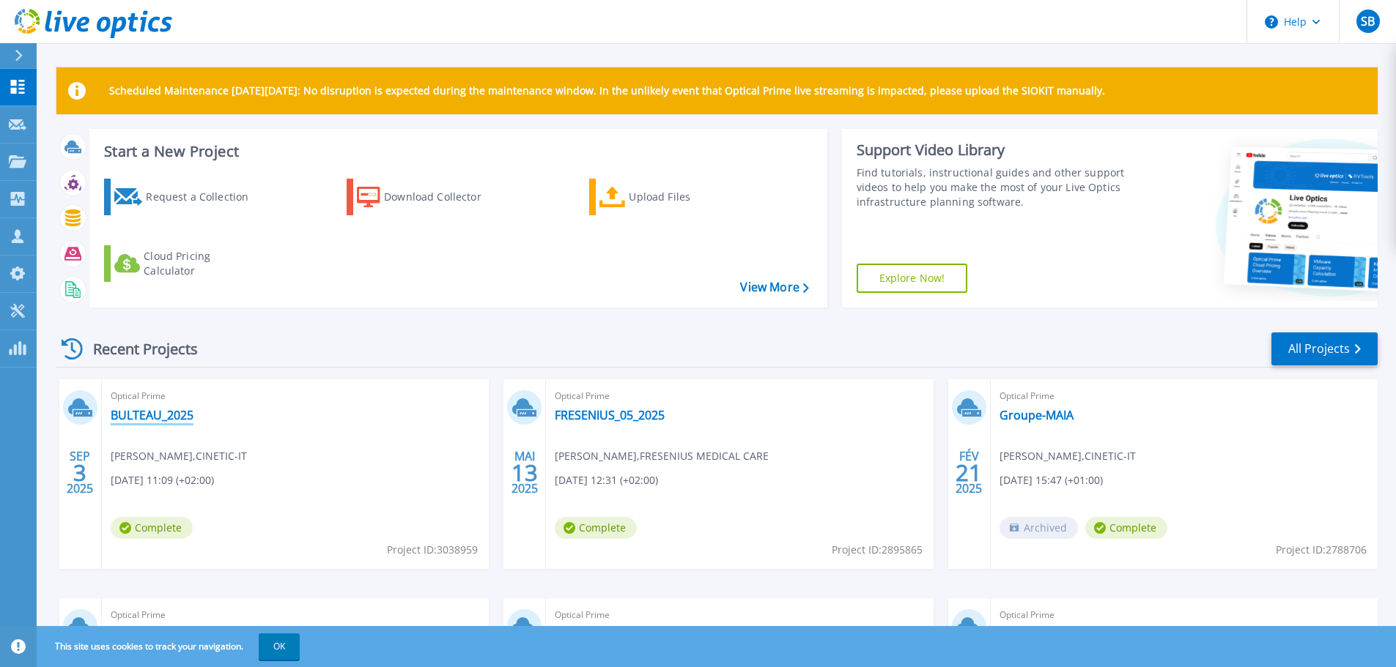
click at [170, 415] on link "BULTEAU_2025" at bounding box center [152, 415] width 83 height 15
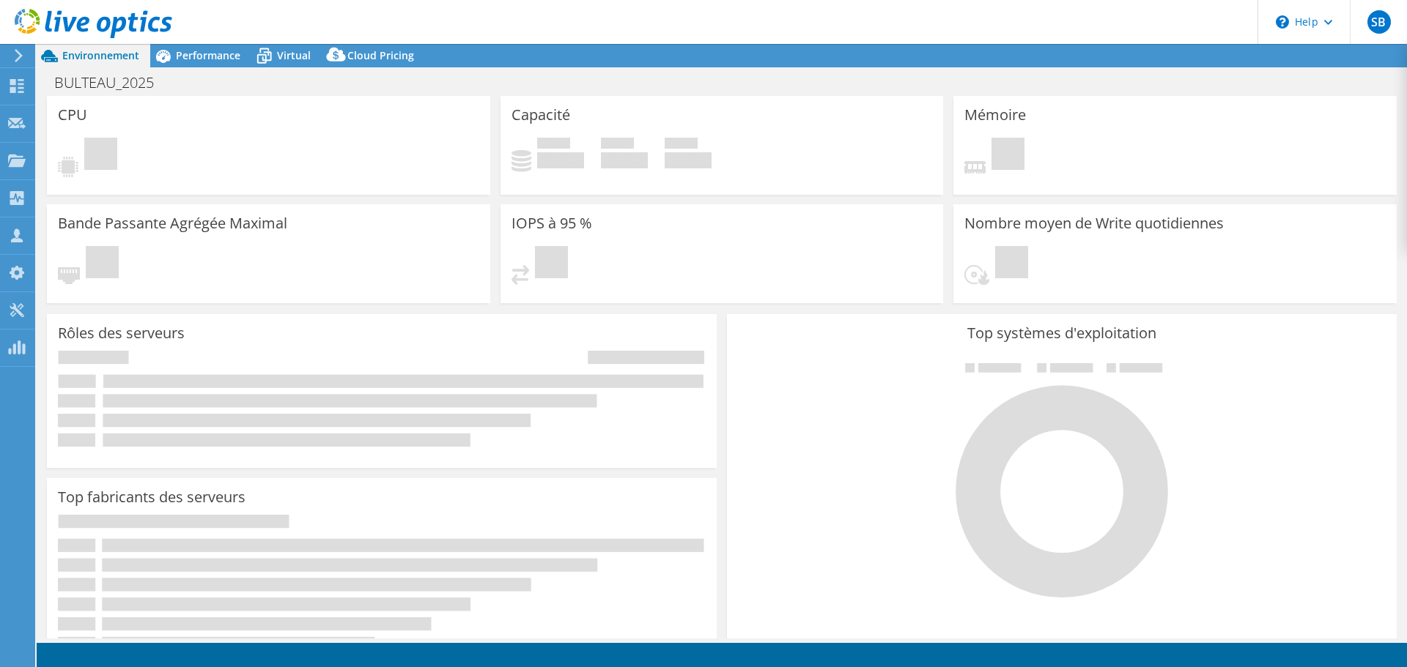
select select "EUFrankfurt"
select select "EUR"
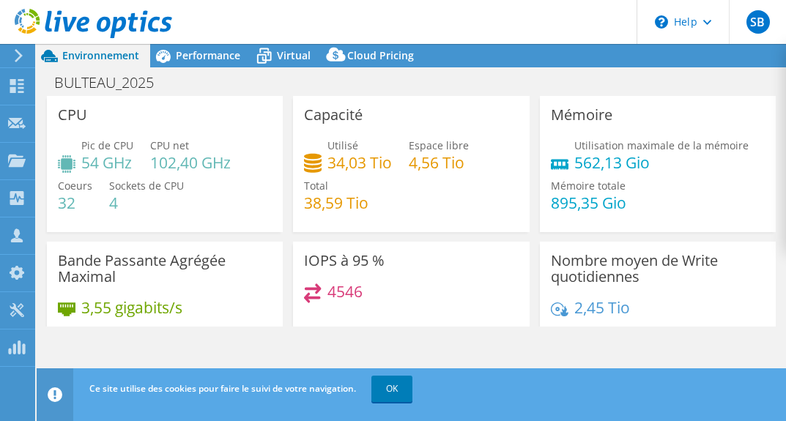
select select "EUFrankfurt"
select select "EUR"
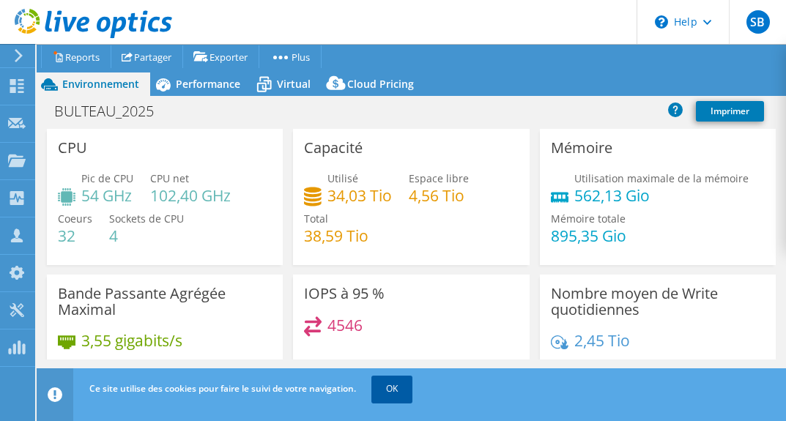
click at [391, 388] on link "OK" at bounding box center [391, 389] width 41 height 26
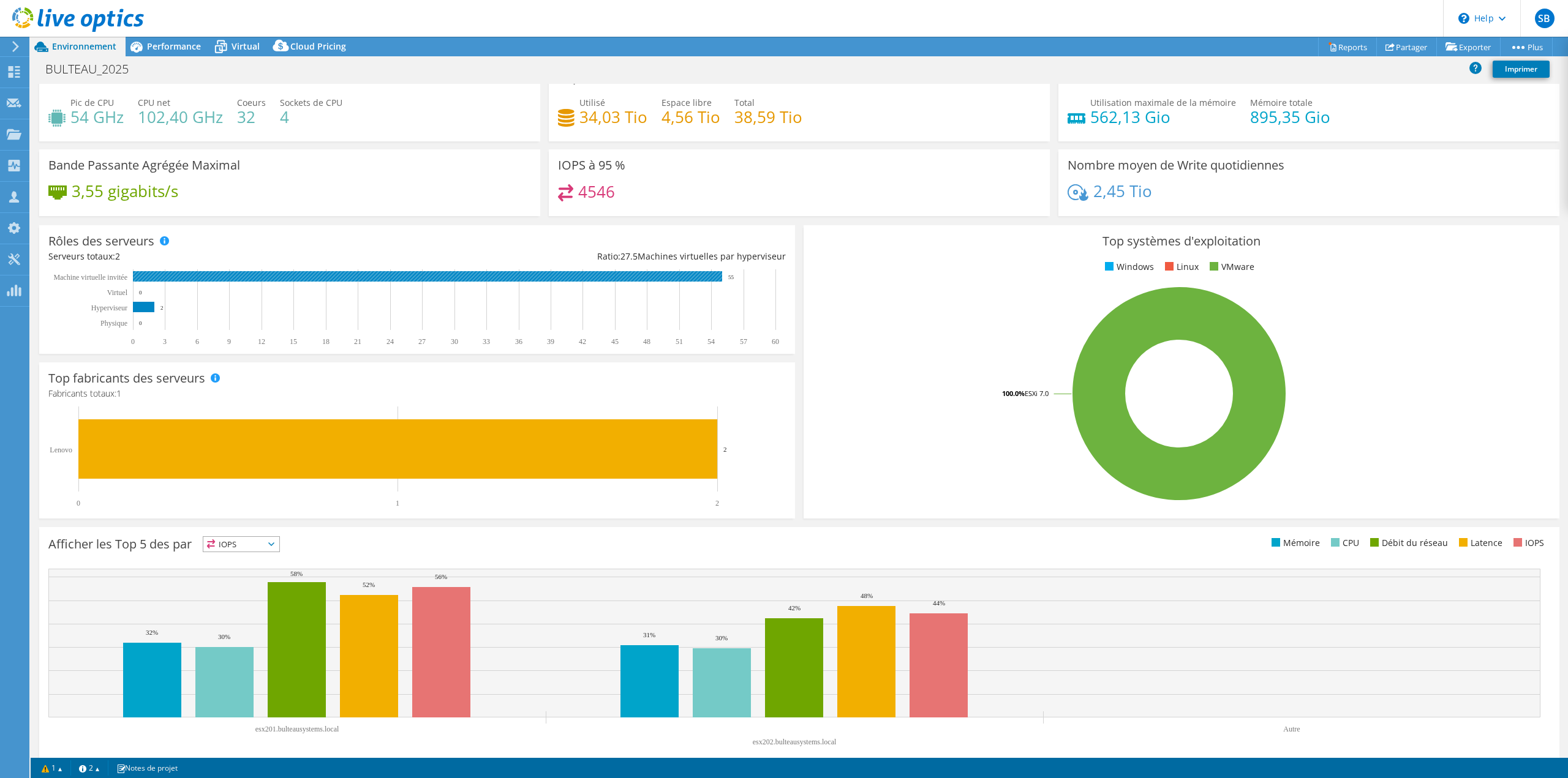
scroll to position [39, 0]
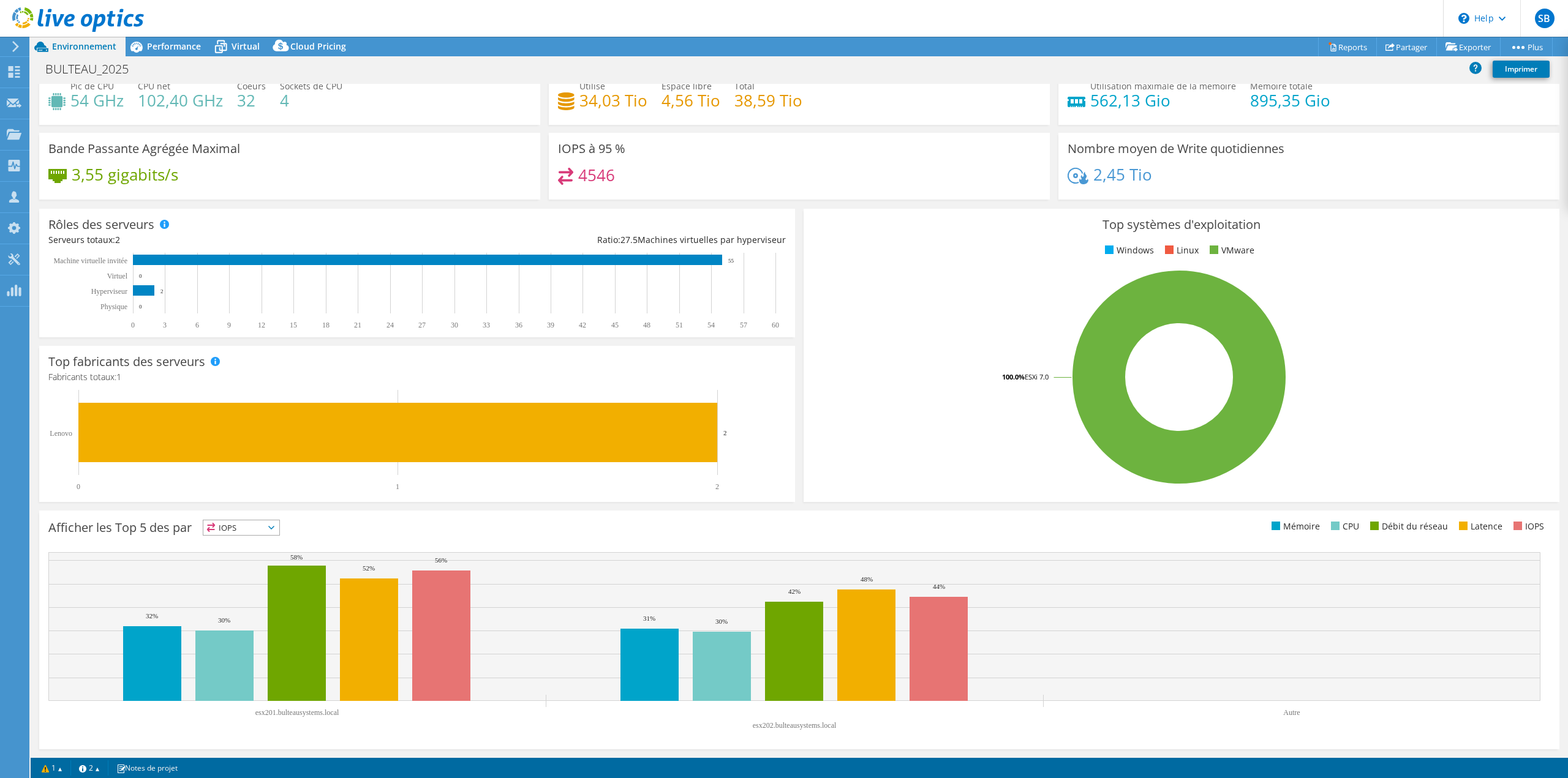
click at [259, 352] on div "Afficher les Top 5 des par IOPS IOPS" at bounding box center [424, 530] width 751 height 20
click at [257, 352] on span "IOPS" at bounding box center [241, 528] width 76 height 15
click at [239, 352] on li "Mémoire" at bounding box center [241, 561] width 76 height 18
click at [248, 352] on span "Mémoire" at bounding box center [235, 528] width 64 height 15
click at [236, 352] on li "CPU" at bounding box center [242, 577] width 79 height 18
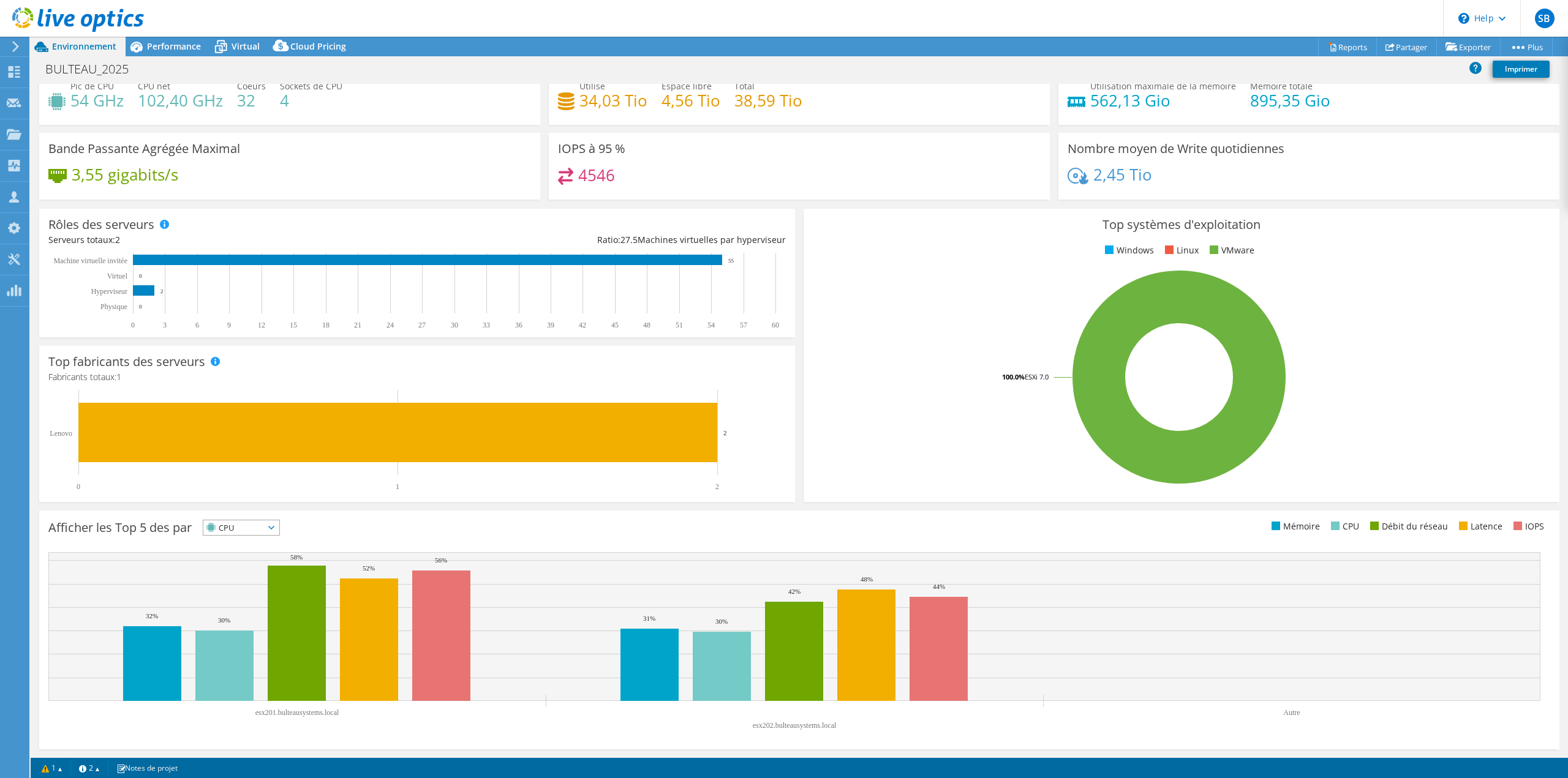
click at [250, 352] on span "CPU" at bounding box center [233, 528] width 61 height 15
click at [236, 352] on li "Débit du réseau" at bounding box center [241, 595] width 76 height 18
click at [247, 352] on span "Débit du réseau" at bounding box center [247, 528] width 89 height 15
click at [234, 352] on li "Latence" at bounding box center [255, 612] width 104 height 18
click at [351, 352] on div "Afficher les Top 5 des par Latence IOPS" at bounding box center [424, 530] width 751 height 20
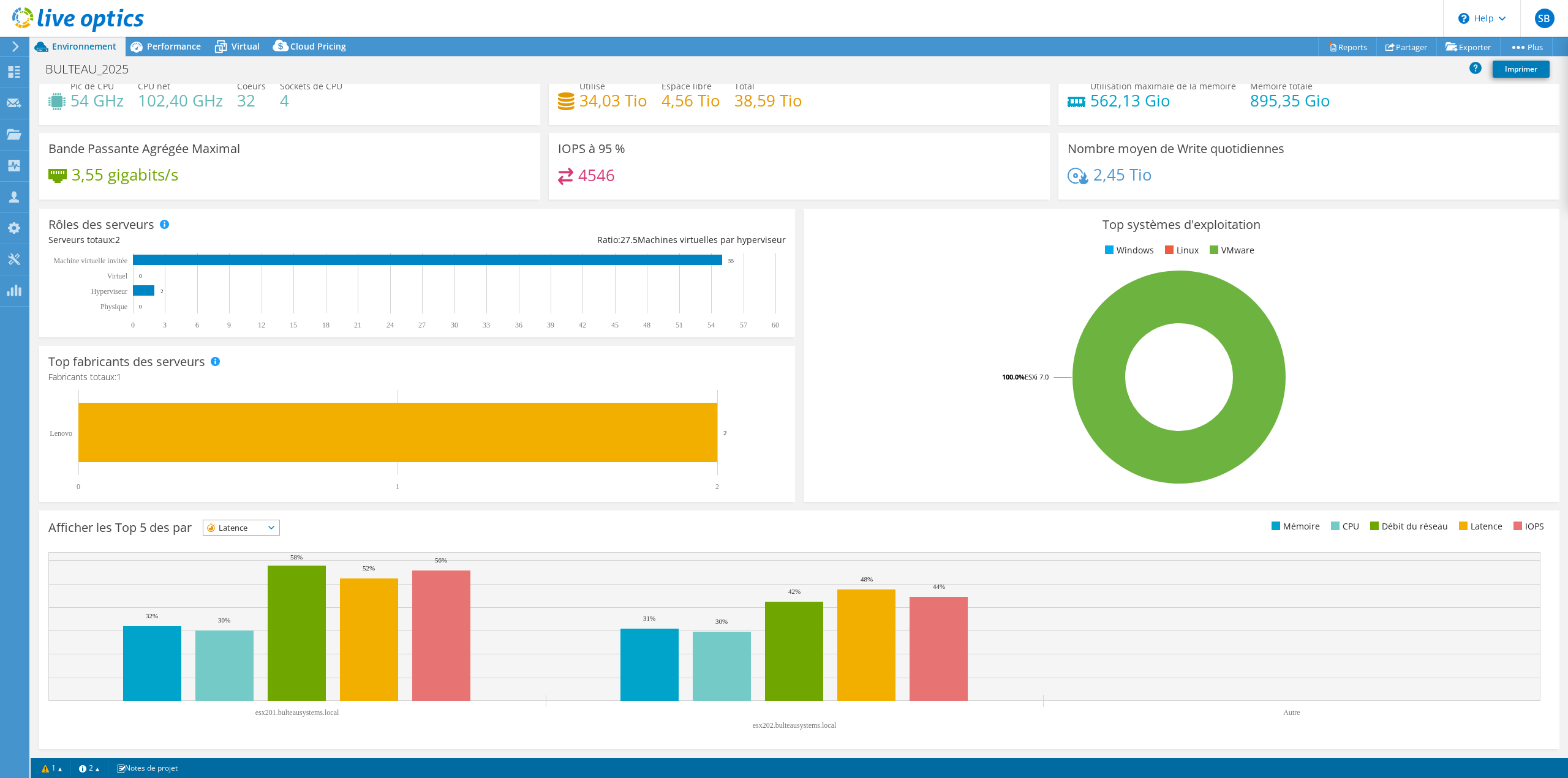
click at [264, 352] on span "Latence" at bounding box center [233, 528] width 61 height 15
click at [244, 352] on li "CPU" at bounding box center [241, 577] width 76 height 18
click at [250, 352] on span "CPU" at bounding box center [233, 528] width 61 height 15
click at [242, 352] on li "Débit du réseau" at bounding box center [241, 595] width 76 height 18
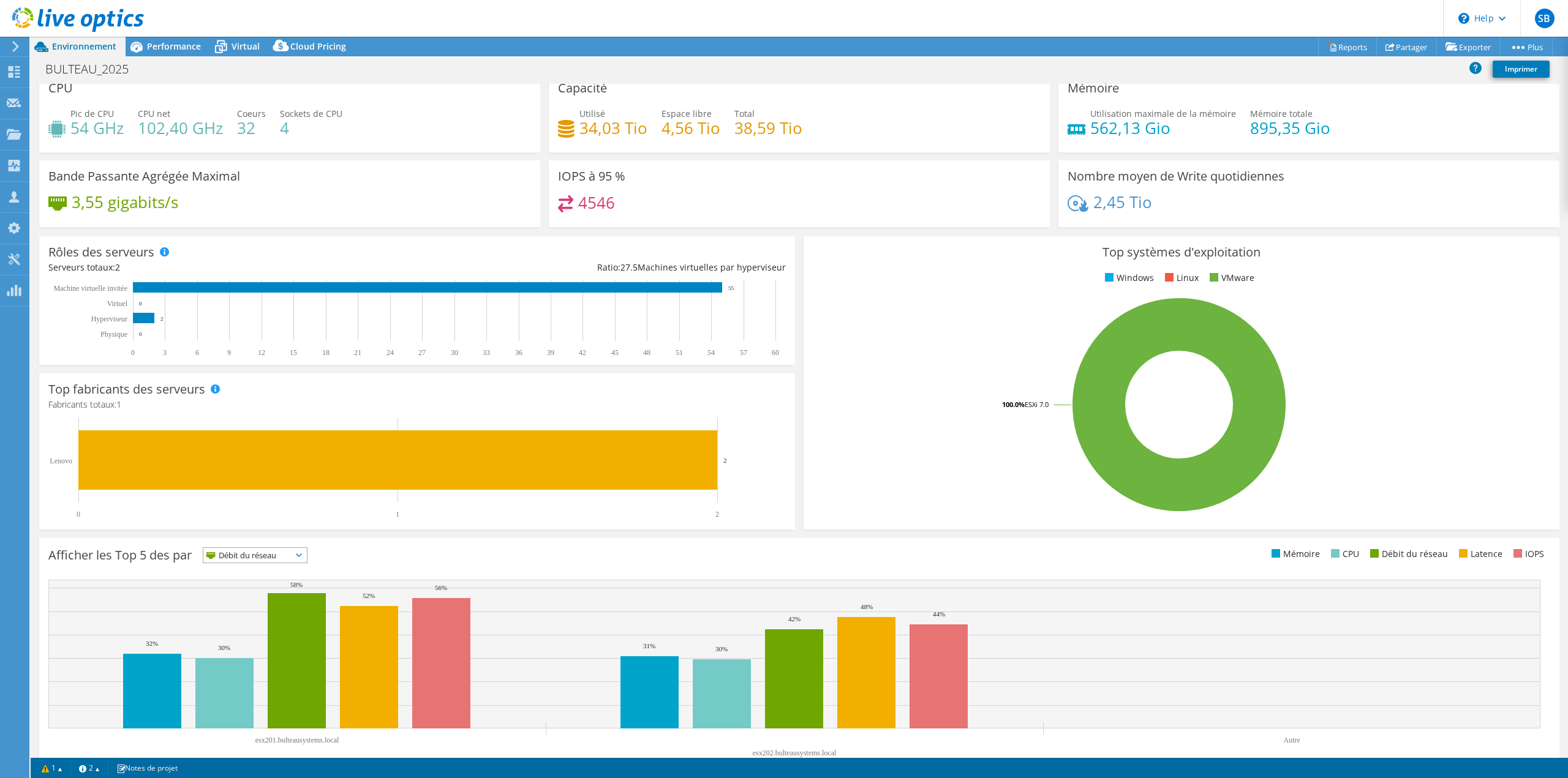
scroll to position [0, 0]
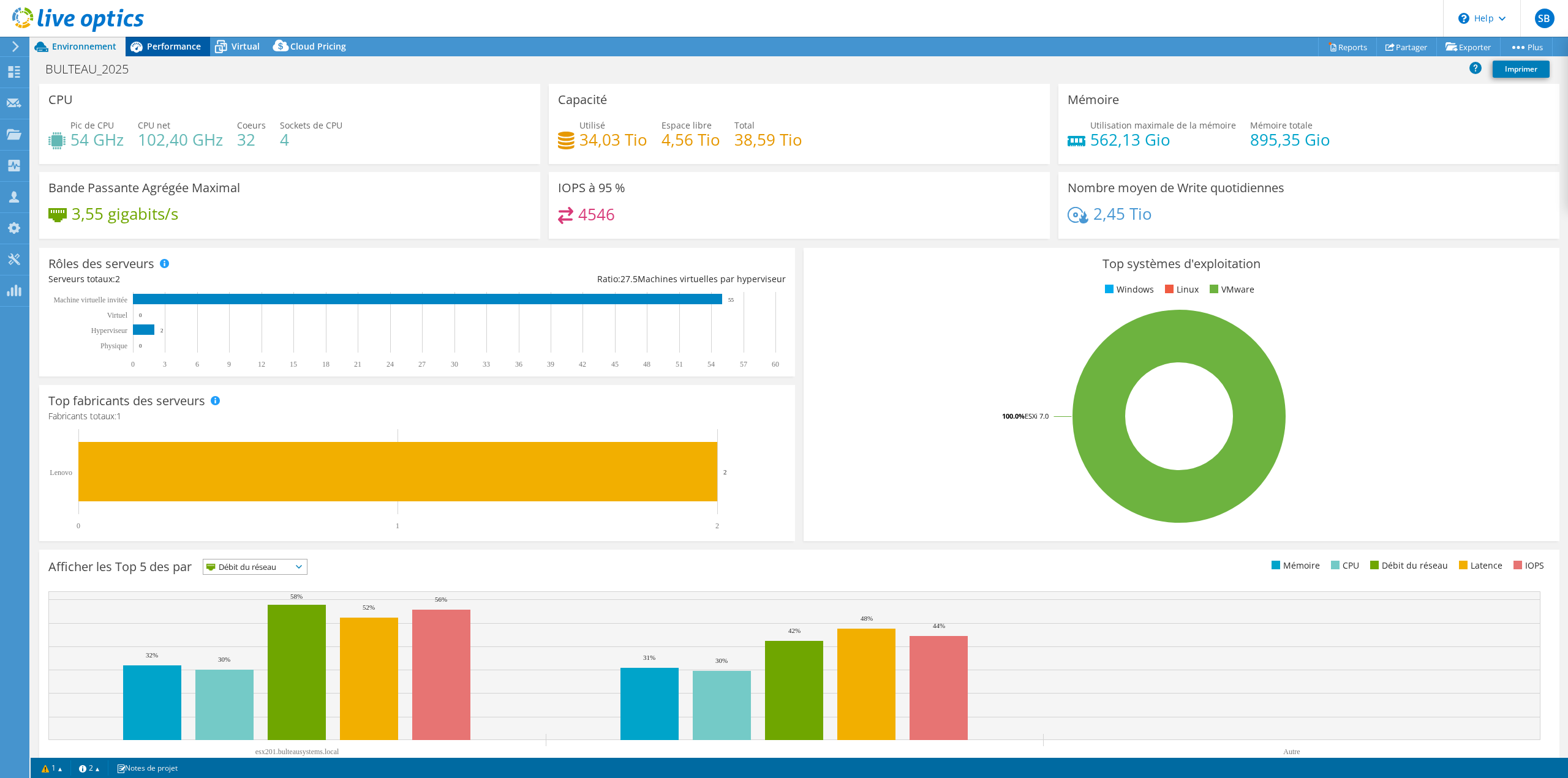
click at [180, 44] on span "Performance" at bounding box center [174, 46] width 53 height 12
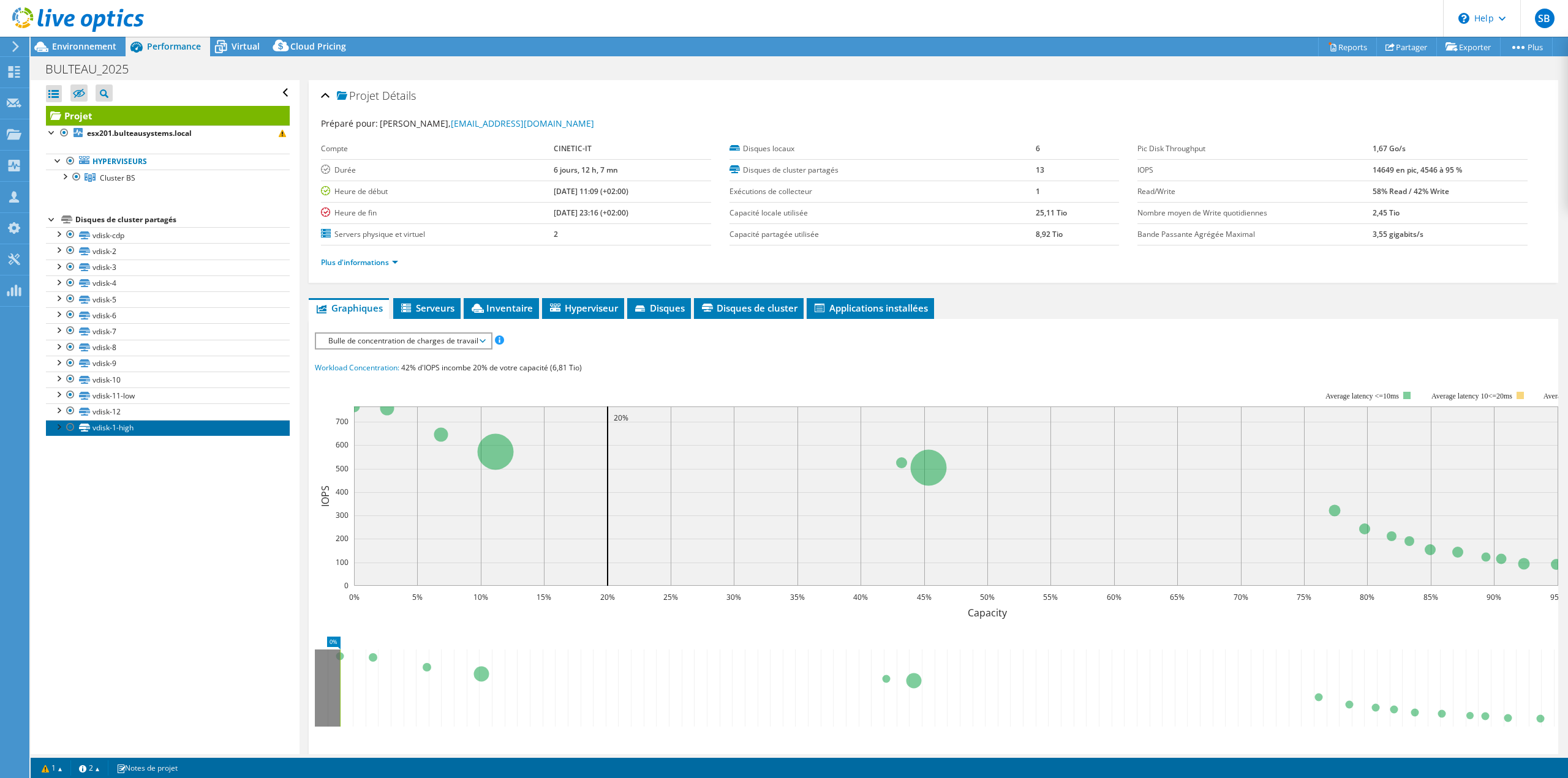
click at [118, 352] on link "vdisk-1-high" at bounding box center [168, 428] width 244 height 16
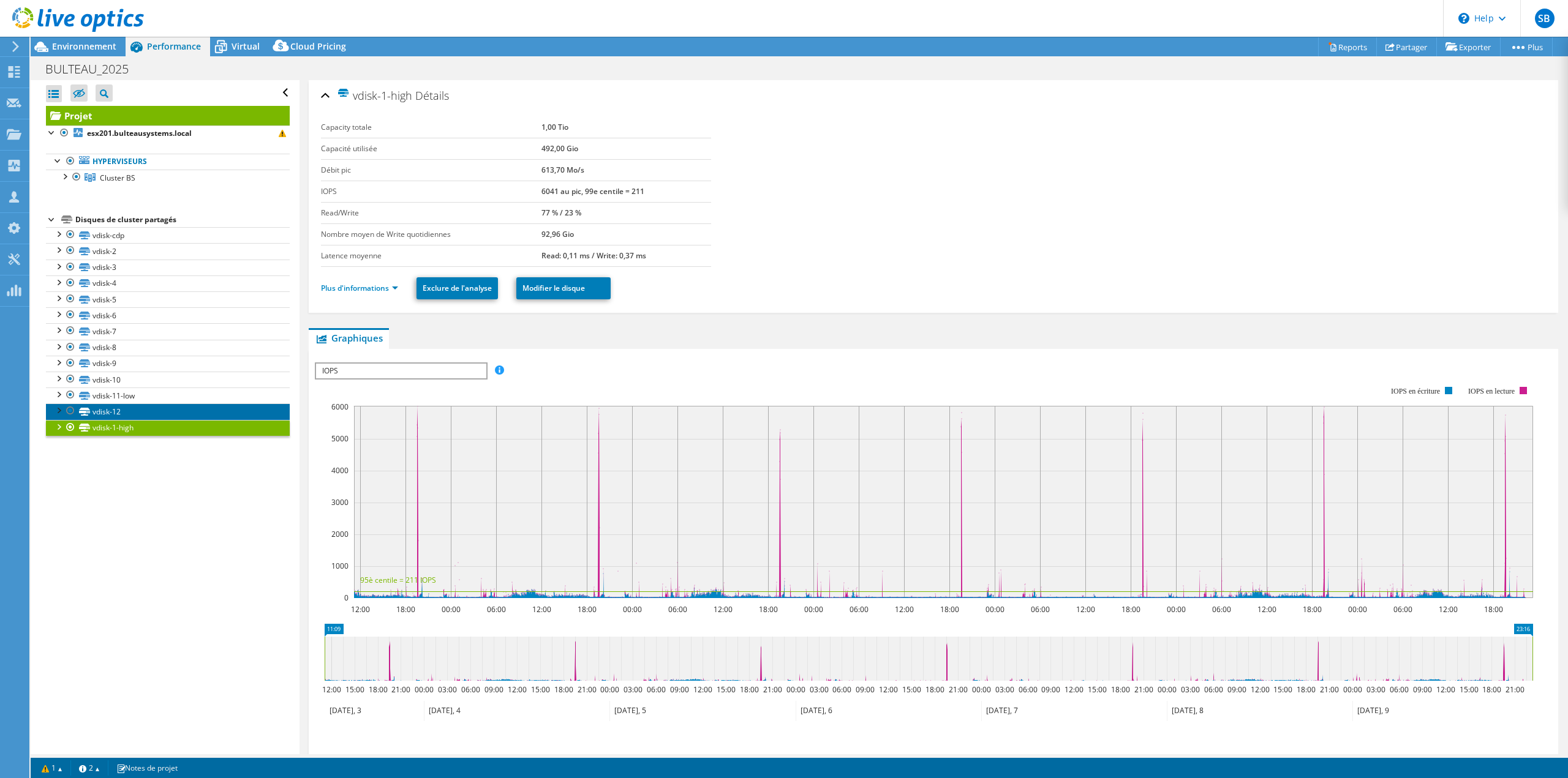
click at [124, 352] on link "vdisk-12" at bounding box center [168, 411] width 244 height 16
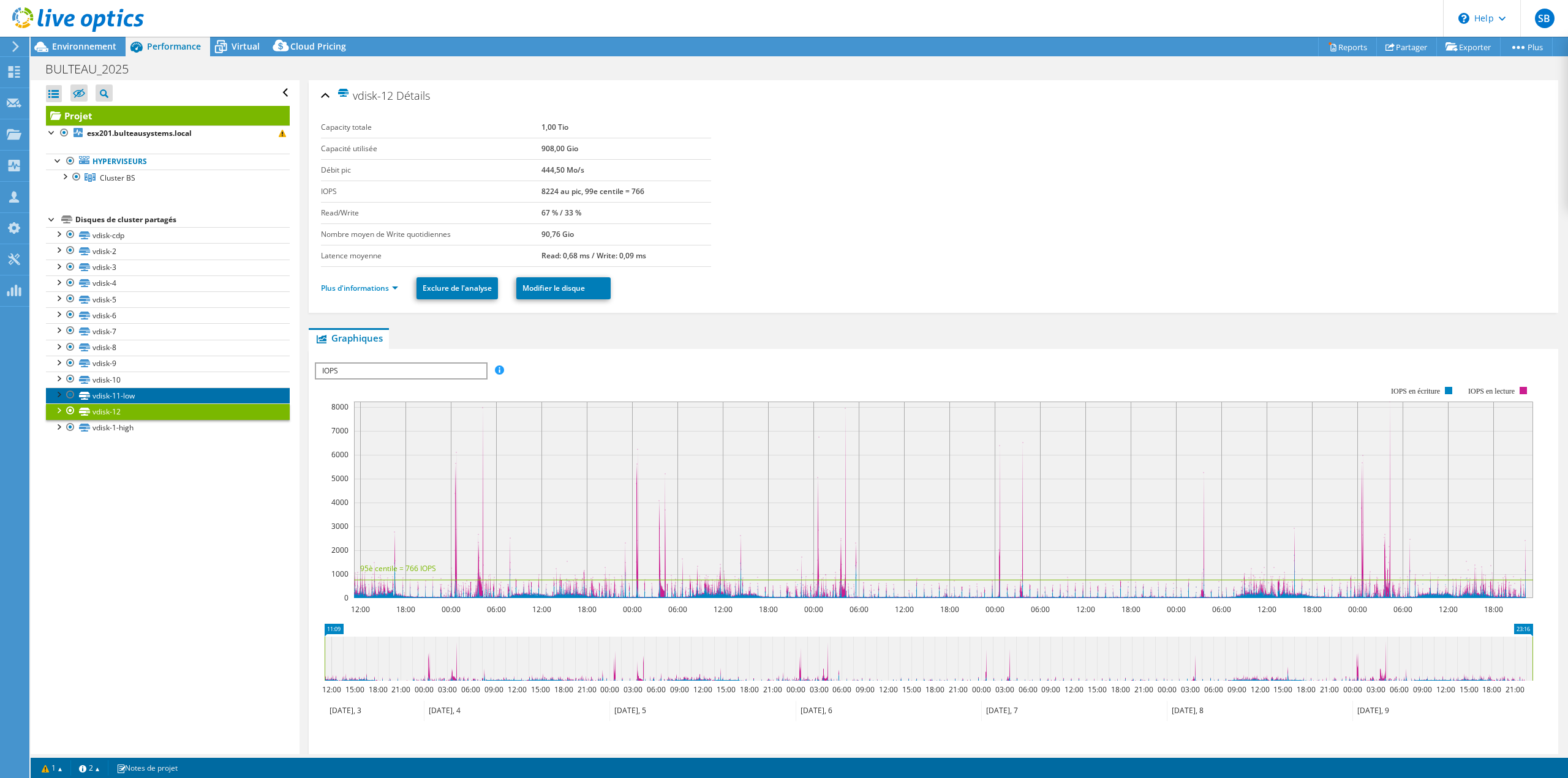
click at [114, 352] on link "vdisk-11-low" at bounding box center [168, 395] width 244 height 16
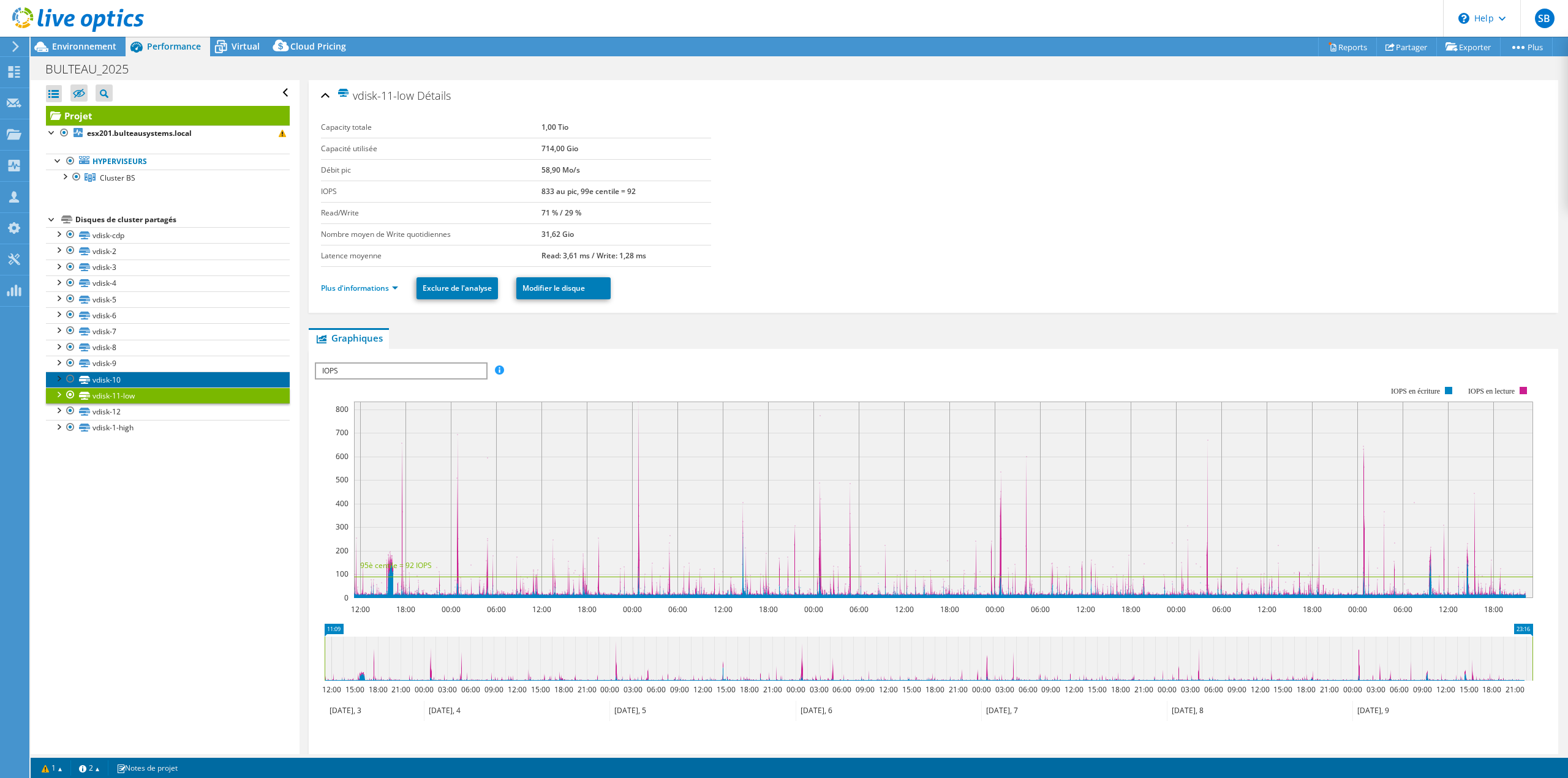
click at [110, 352] on link "vdisk-10" at bounding box center [168, 379] width 244 height 16
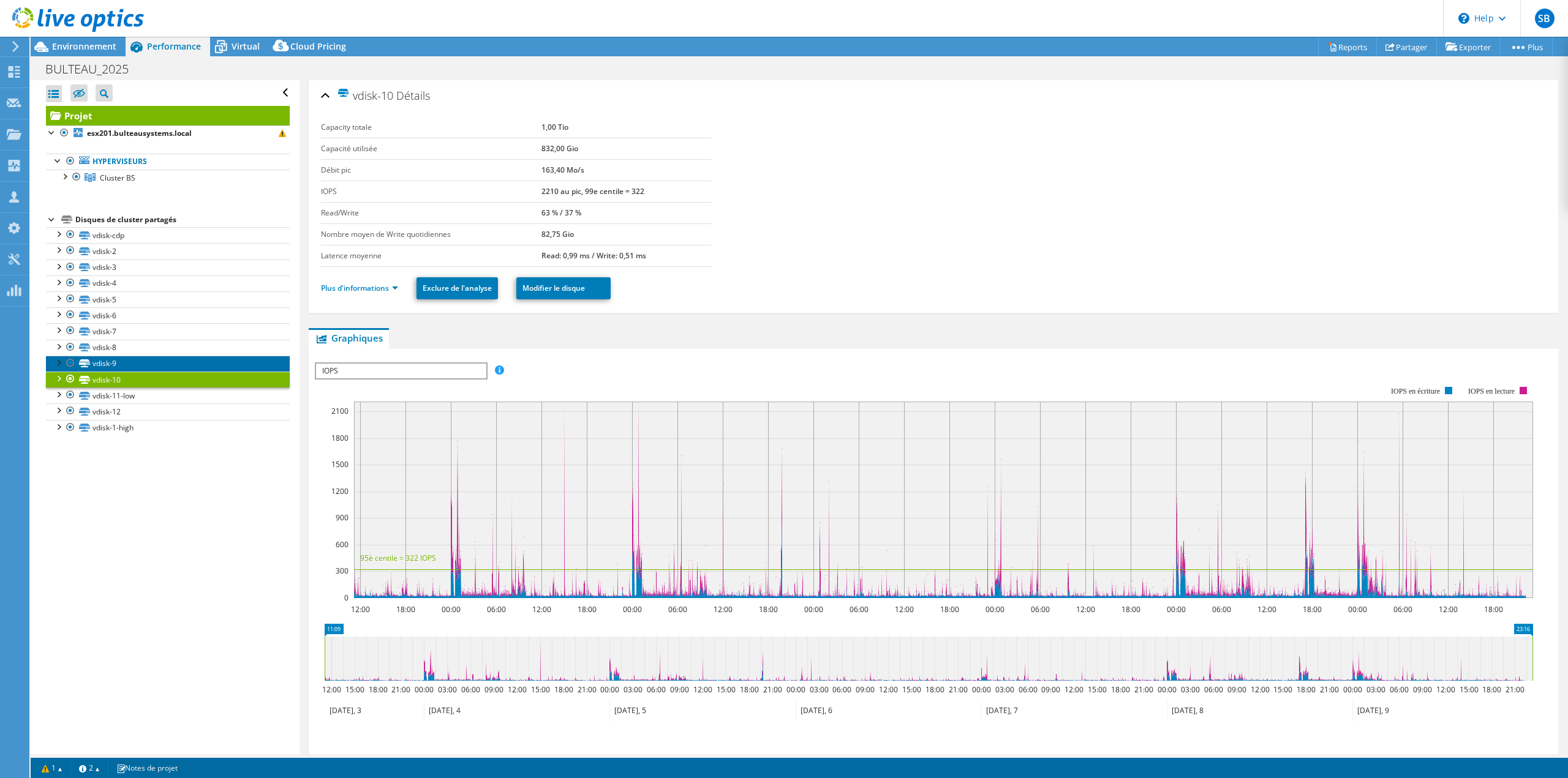
click at [105, 352] on link "vdisk-9" at bounding box center [168, 364] width 244 height 16
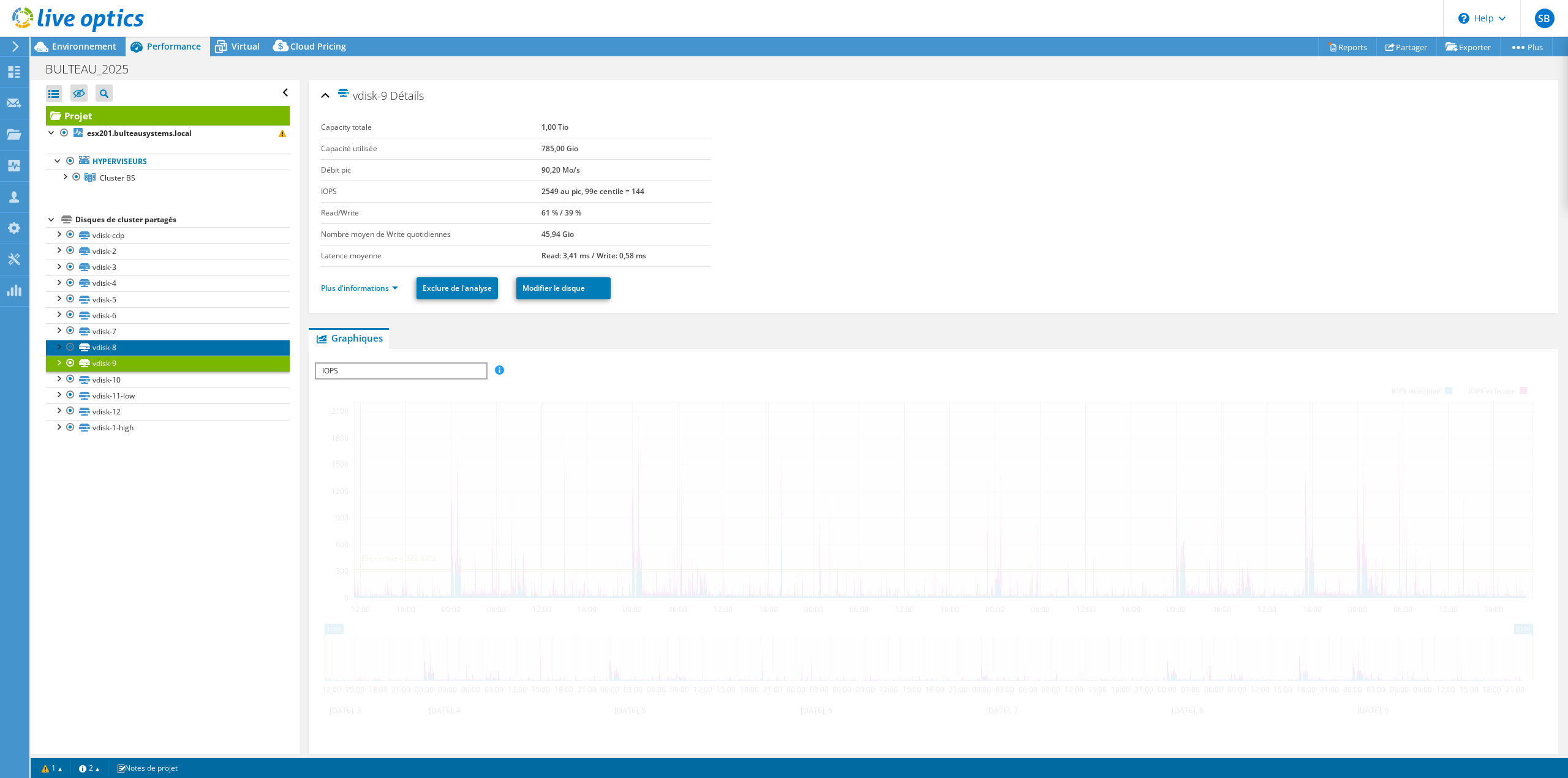
click at [103, 352] on link "vdisk-8" at bounding box center [168, 348] width 244 height 16
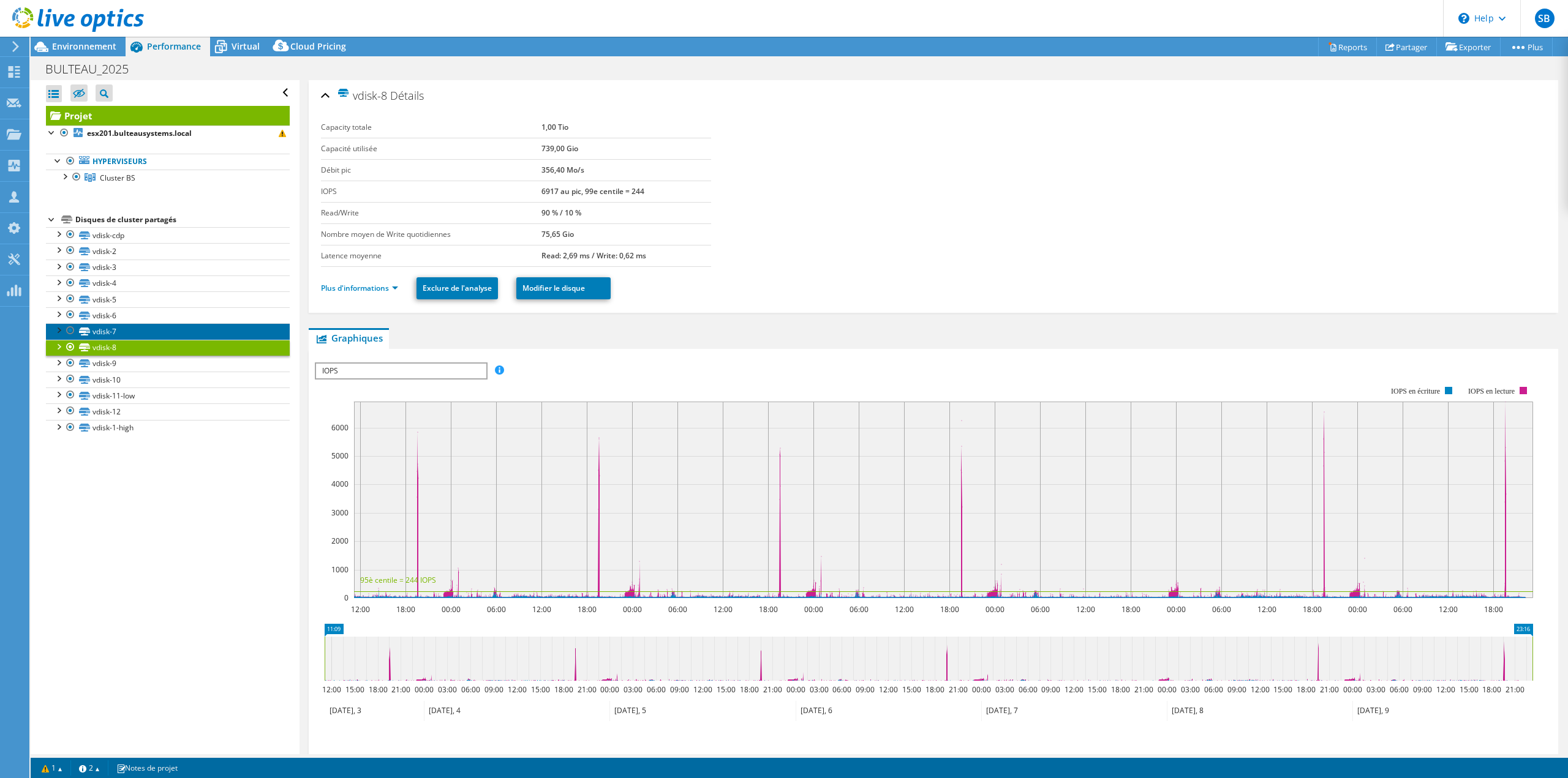
click at [98, 329] on link "vdisk-7" at bounding box center [168, 331] width 244 height 16
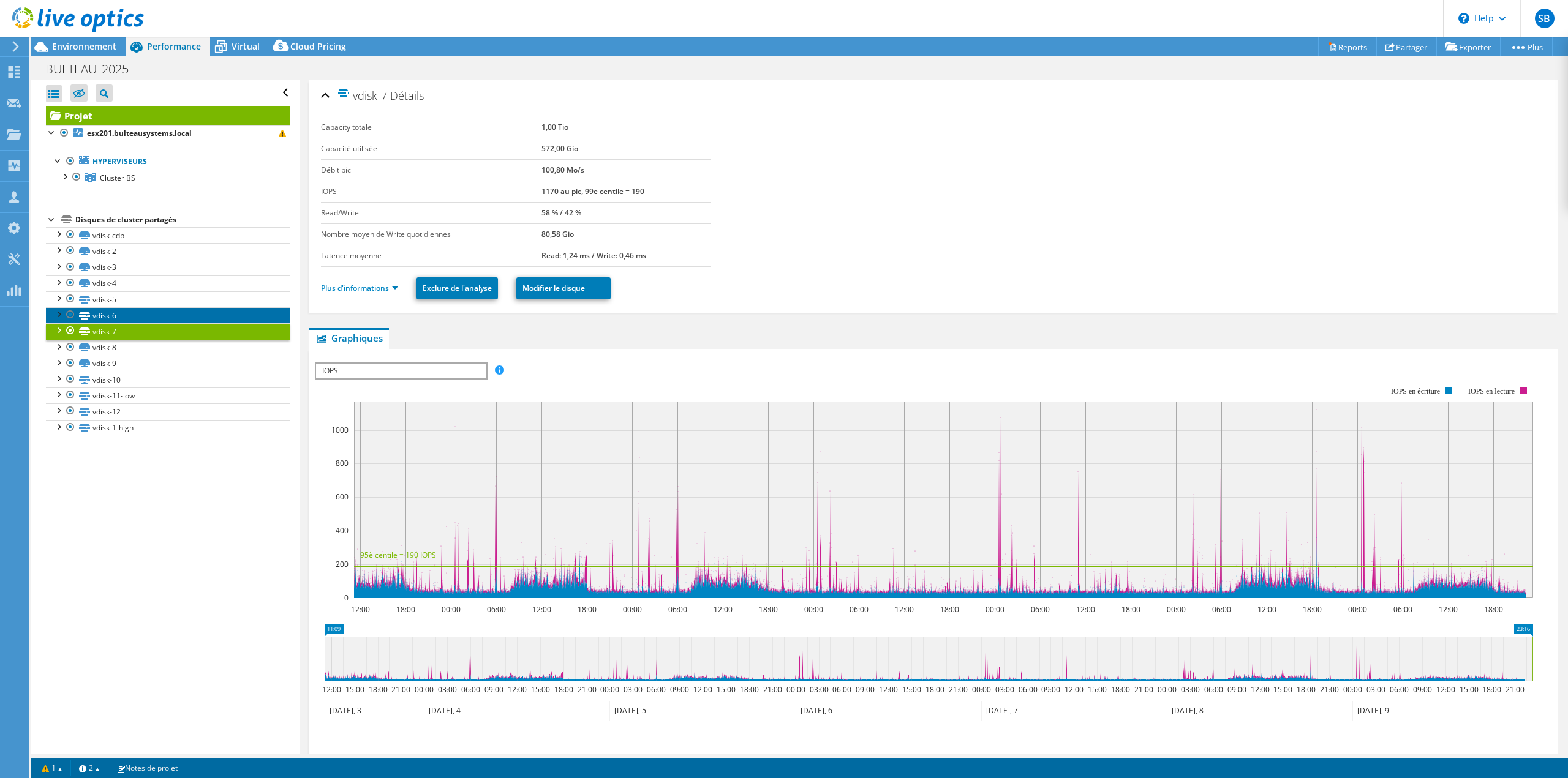
click at [97, 315] on link "vdisk-6" at bounding box center [168, 315] width 244 height 16
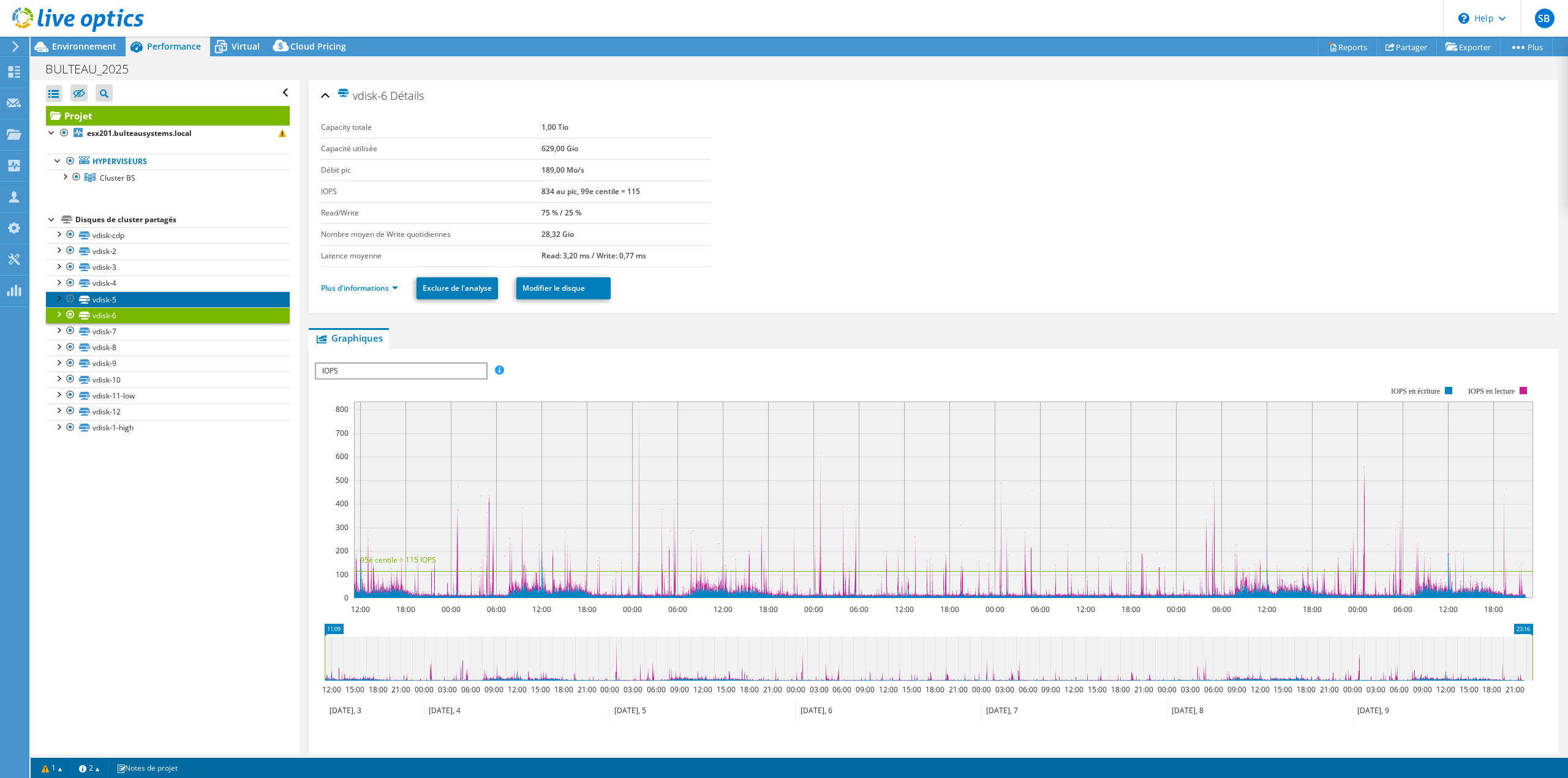
click at [96, 302] on link "vdisk-5" at bounding box center [168, 299] width 244 height 16
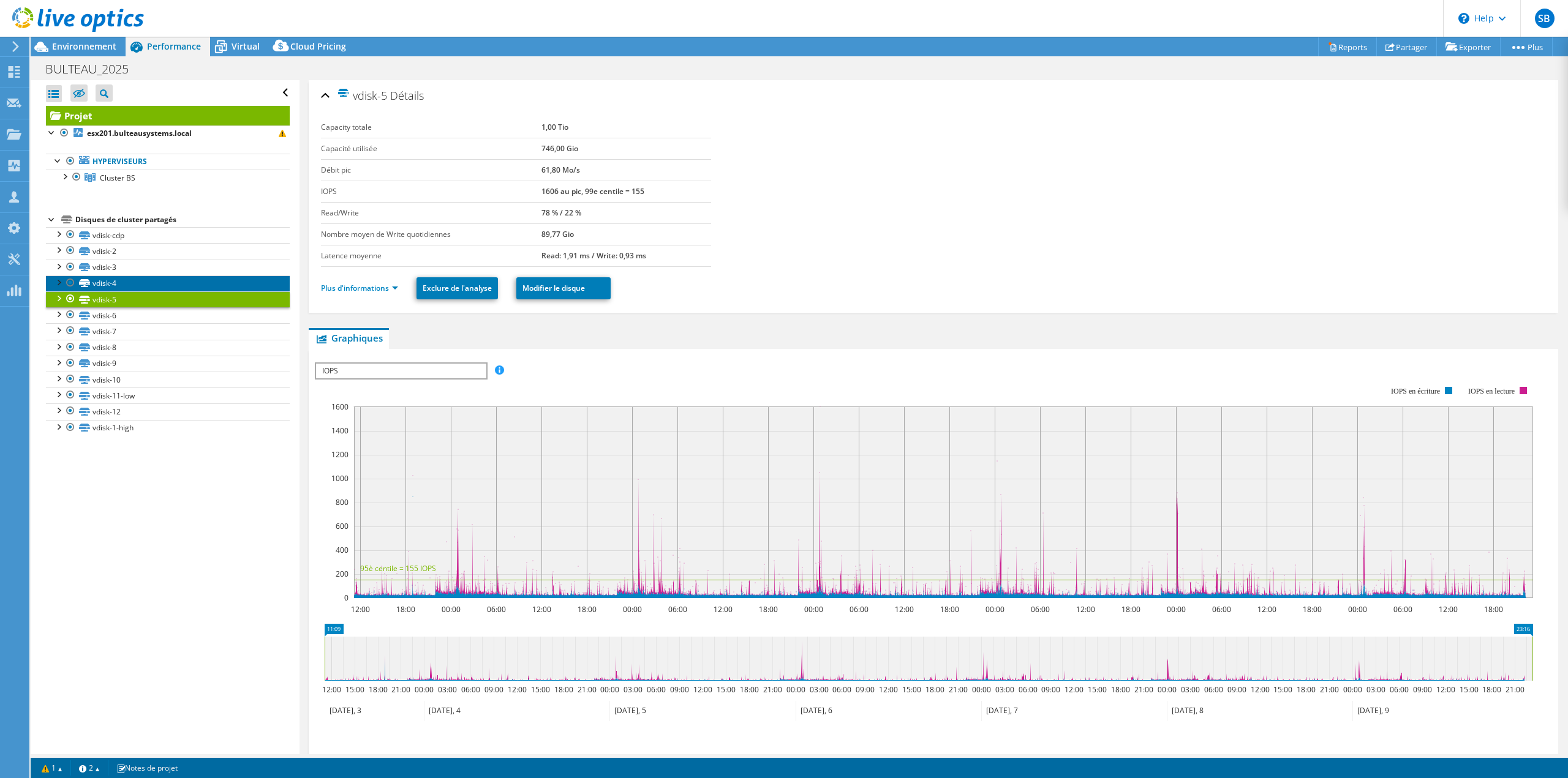
click at [95, 276] on link "vdisk-4" at bounding box center [168, 283] width 244 height 16
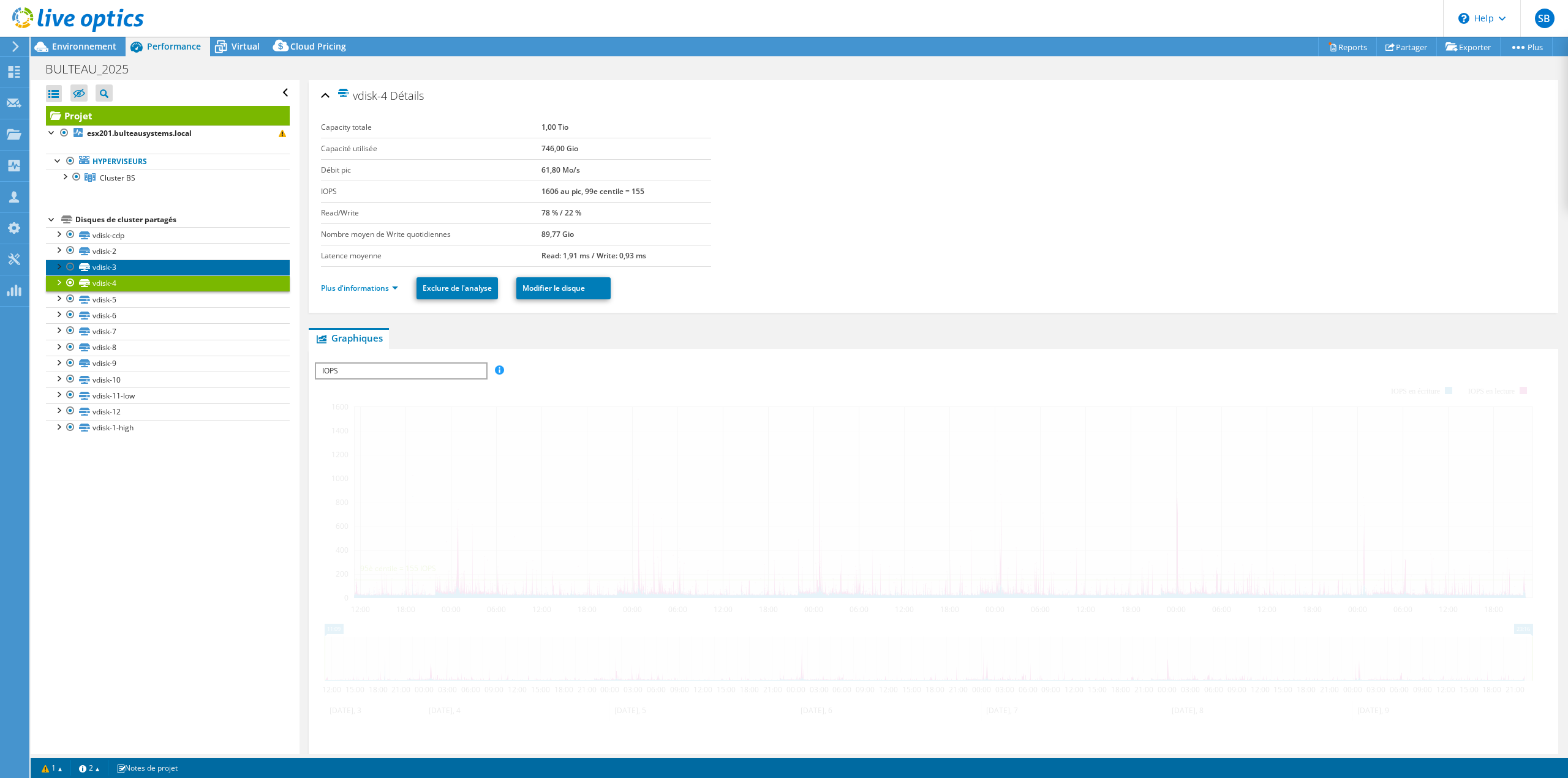
click at [93, 262] on link "vdisk-3" at bounding box center [168, 267] width 244 height 16
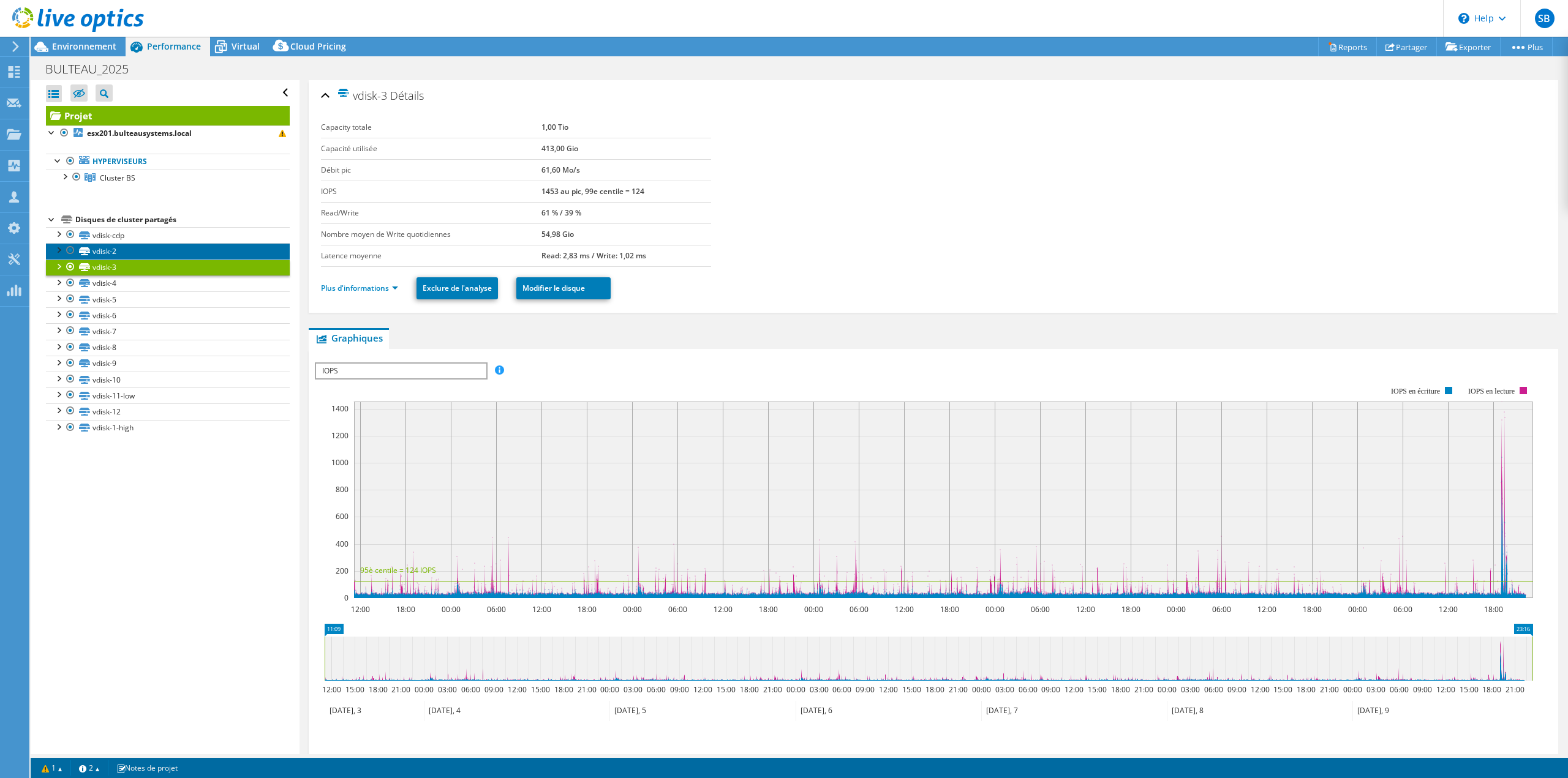
click at [94, 245] on link "vdisk-2" at bounding box center [168, 251] width 244 height 16
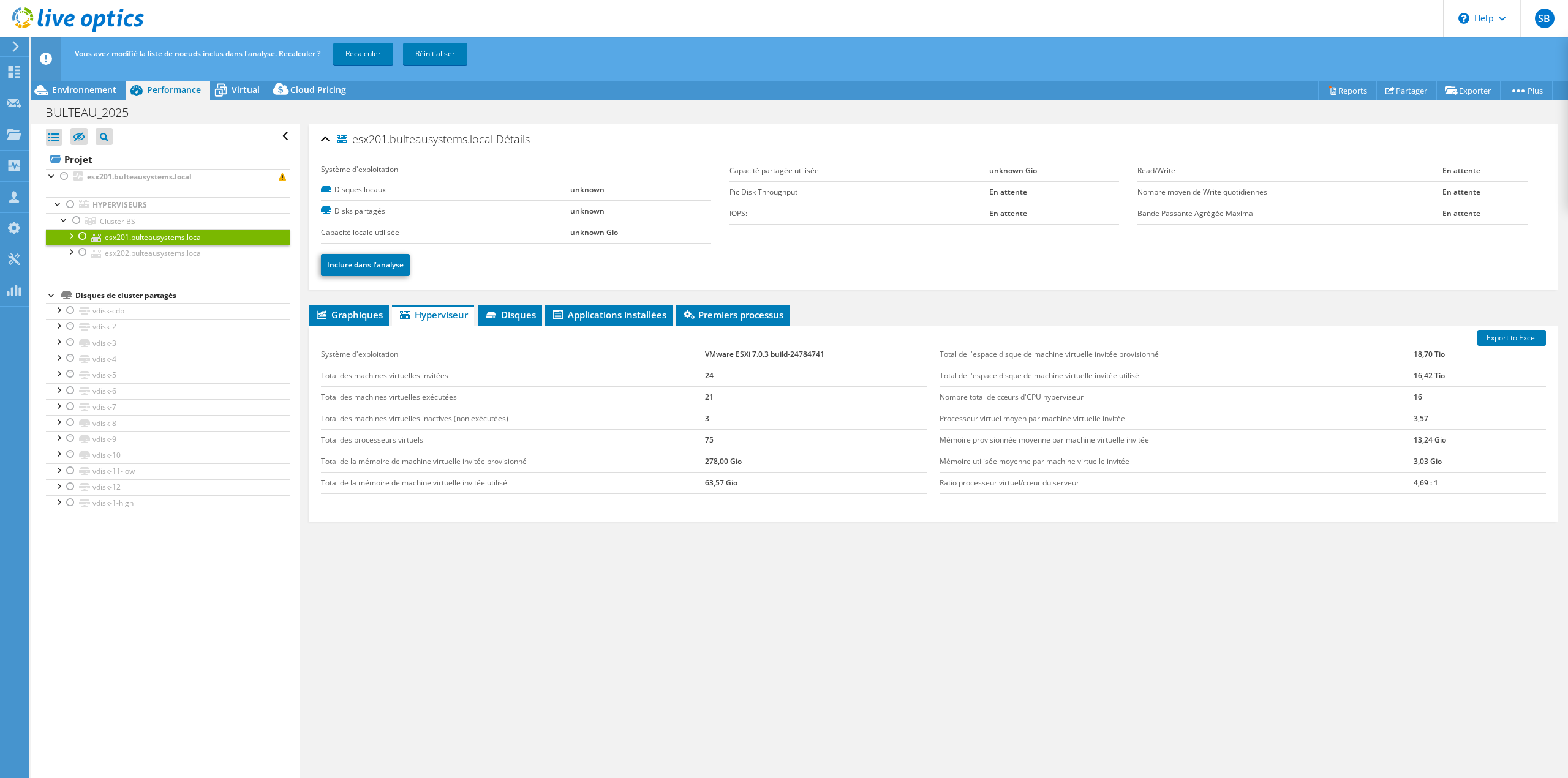
select select "EUFrankfurt"
select select "EUR"
drag, startPoint x: 386, startPoint y: 378, endPoint x: 746, endPoint y: 369, distance: 360.1
click at [746, 369] on tr "Total des machines virtuelles invitées 24" at bounding box center [624, 376] width 606 height 22
drag, startPoint x: 700, startPoint y: 355, endPoint x: 757, endPoint y: 364, distance: 57.7
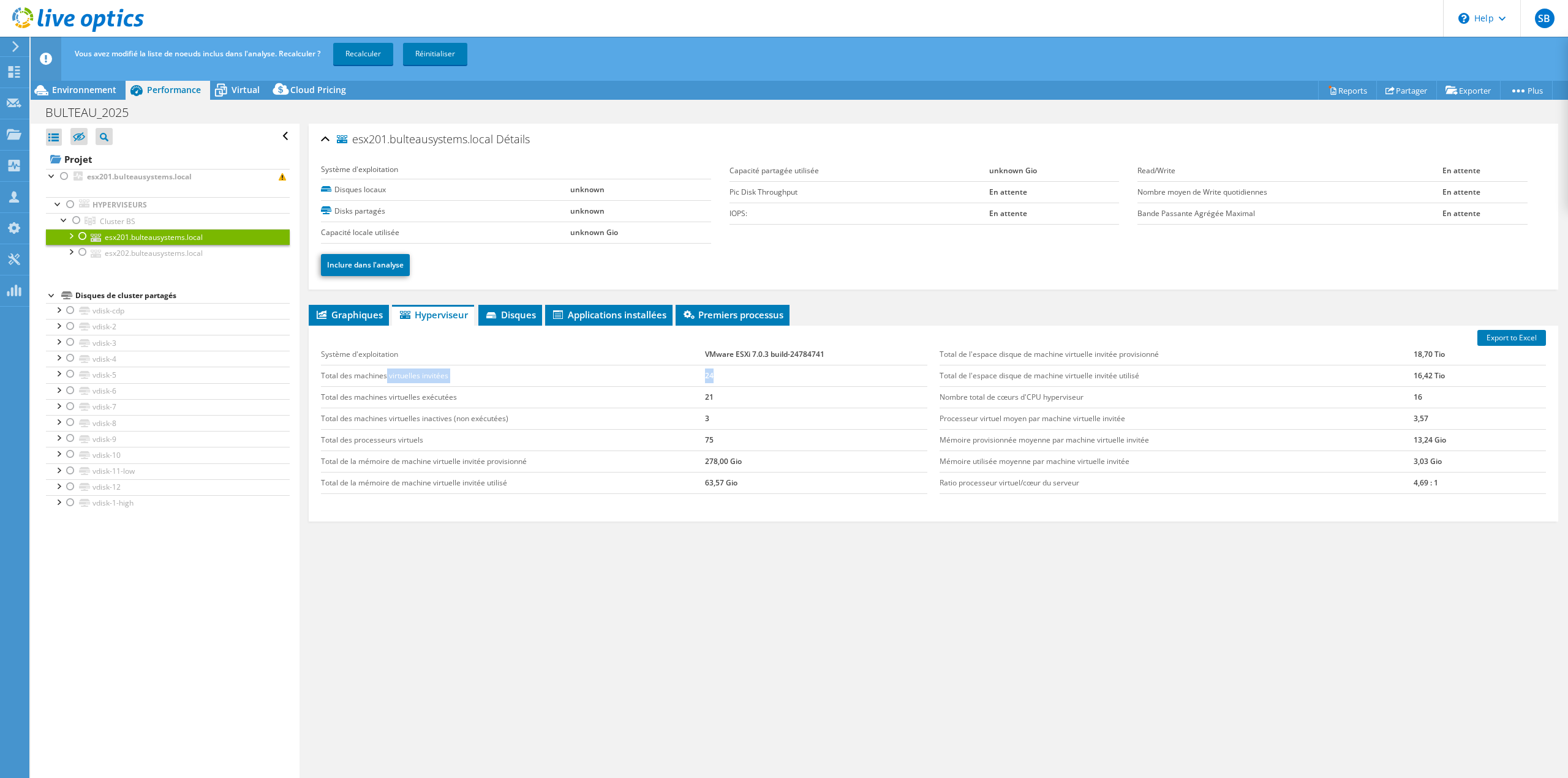
click at [766, 356] on tr "Système d'exploitation VMware ESXi 7.0.3 build-24784741" at bounding box center [624, 355] width 606 height 22
copy tr "Système d'exploitation VMware ESXi 7.0.3"
click at [498, 314] on icon at bounding box center [492, 317] width 13 height 8
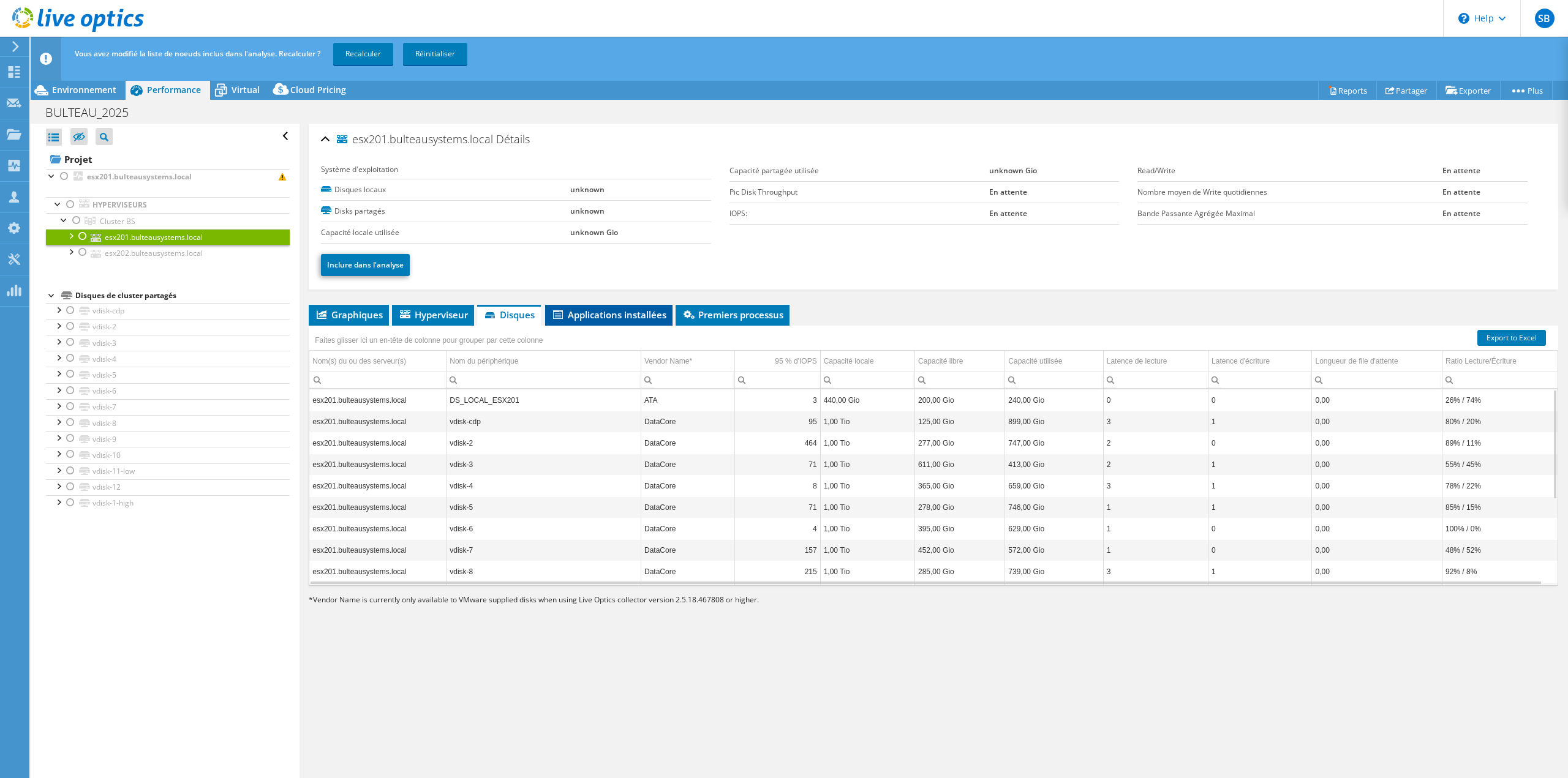
click at [585, 315] on span "Applications installées" at bounding box center [608, 314] width 115 height 13
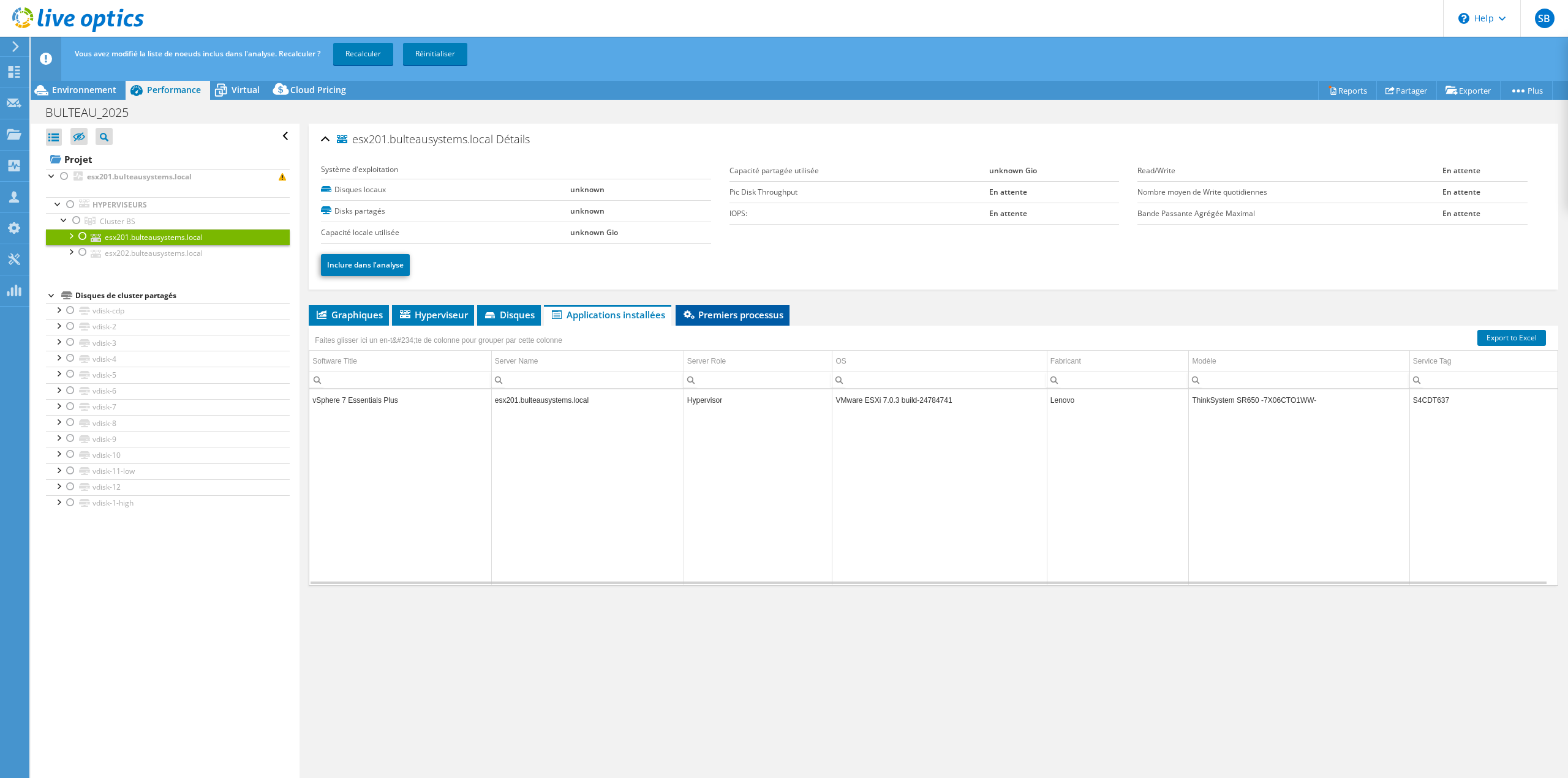
click at [705, 311] on span "Premiers processus" at bounding box center [732, 314] width 102 height 13
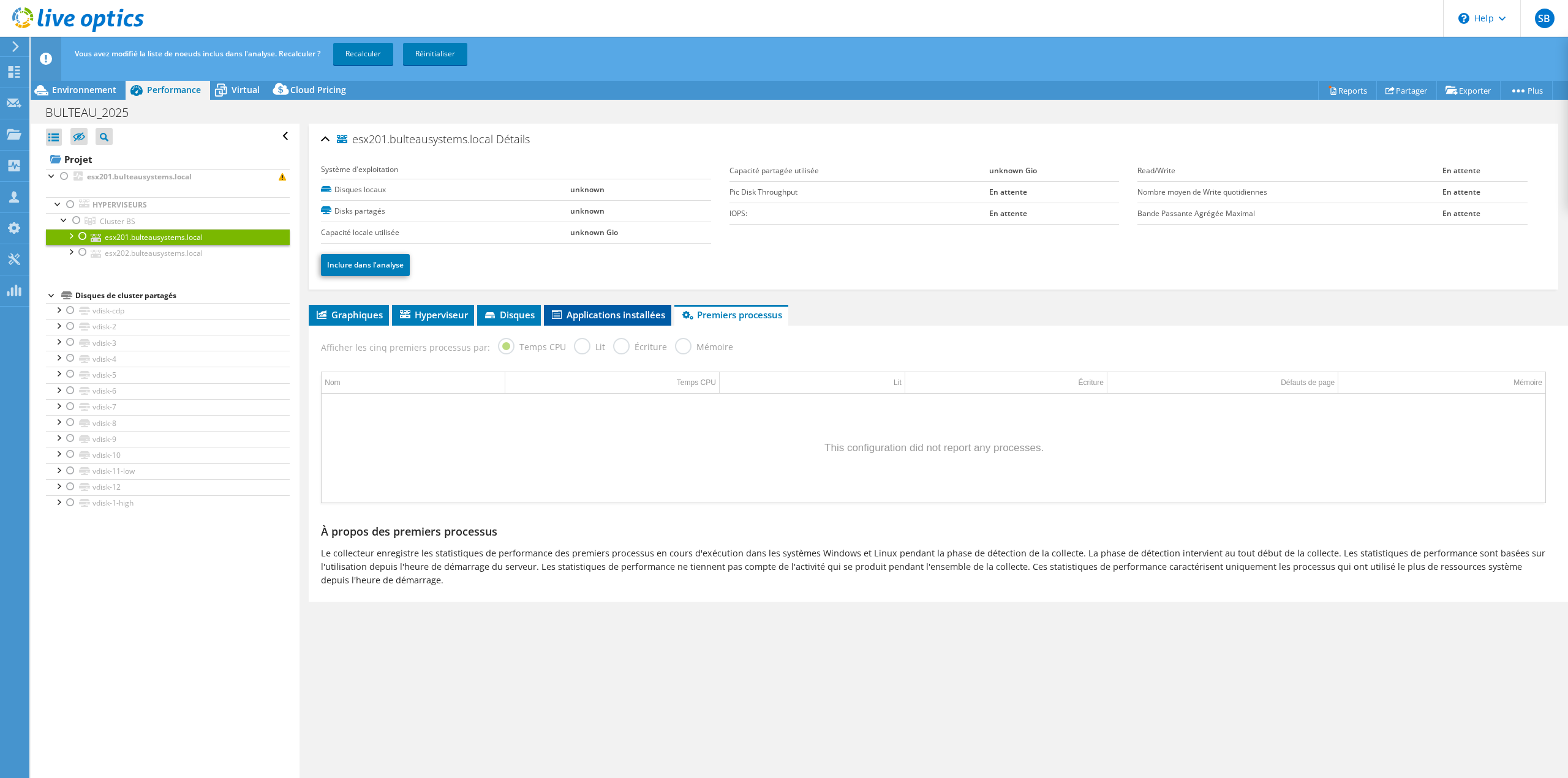
click at [594, 311] on span "Applications installées" at bounding box center [608, 314] width 115 height 13
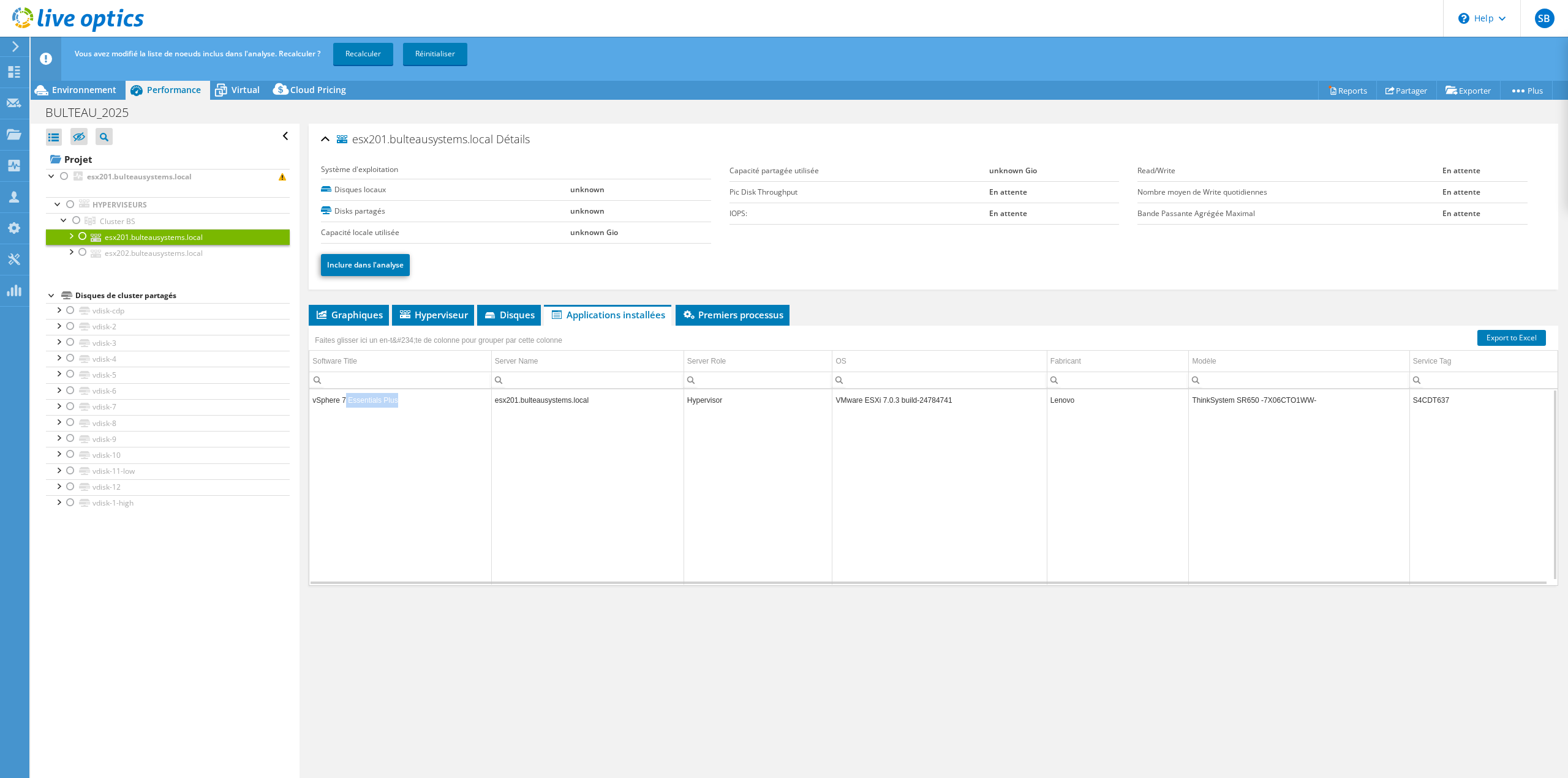
drag, startPoint x: 396, startPoint y: 404, endPoint x: 348, endPoint y: 398, distance: 48.4
click at [347, 398] on td "vSphere 7 Essentials Plus" at bounding box center [400, 400] width 182 height 22
copy td "Essentials Plus"
click at [709, 316] on span "Premiers processus" at bounding box center [732, 314] width 102 height 13
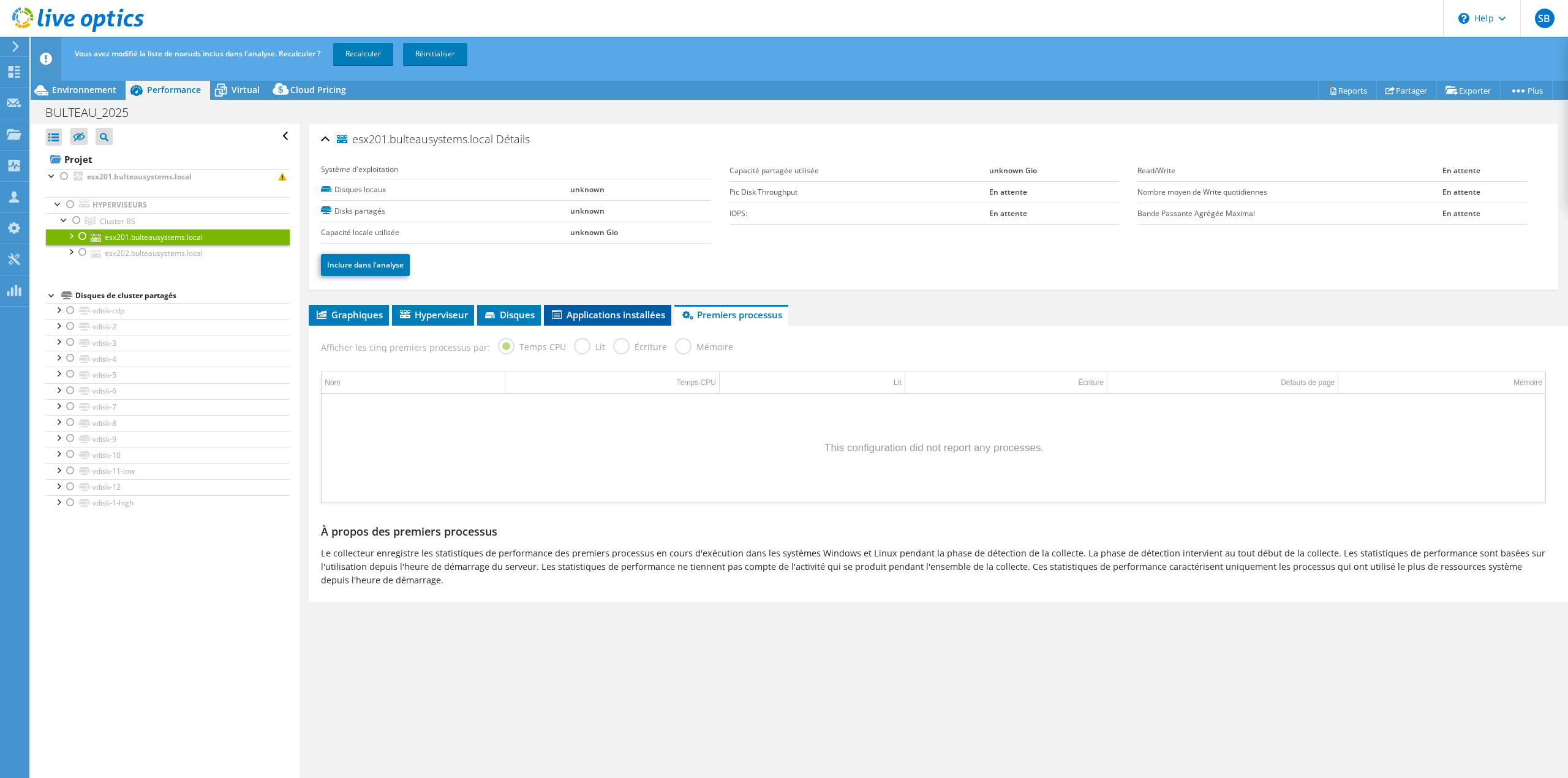
drag, startPoint x: 627, startPoint y: 312, endPoint x: 619, endPoint y: 313, distance: 8.1
click at [626, 312] on span "Applications installées" at bounding box center [608, 314] width 115 height 13
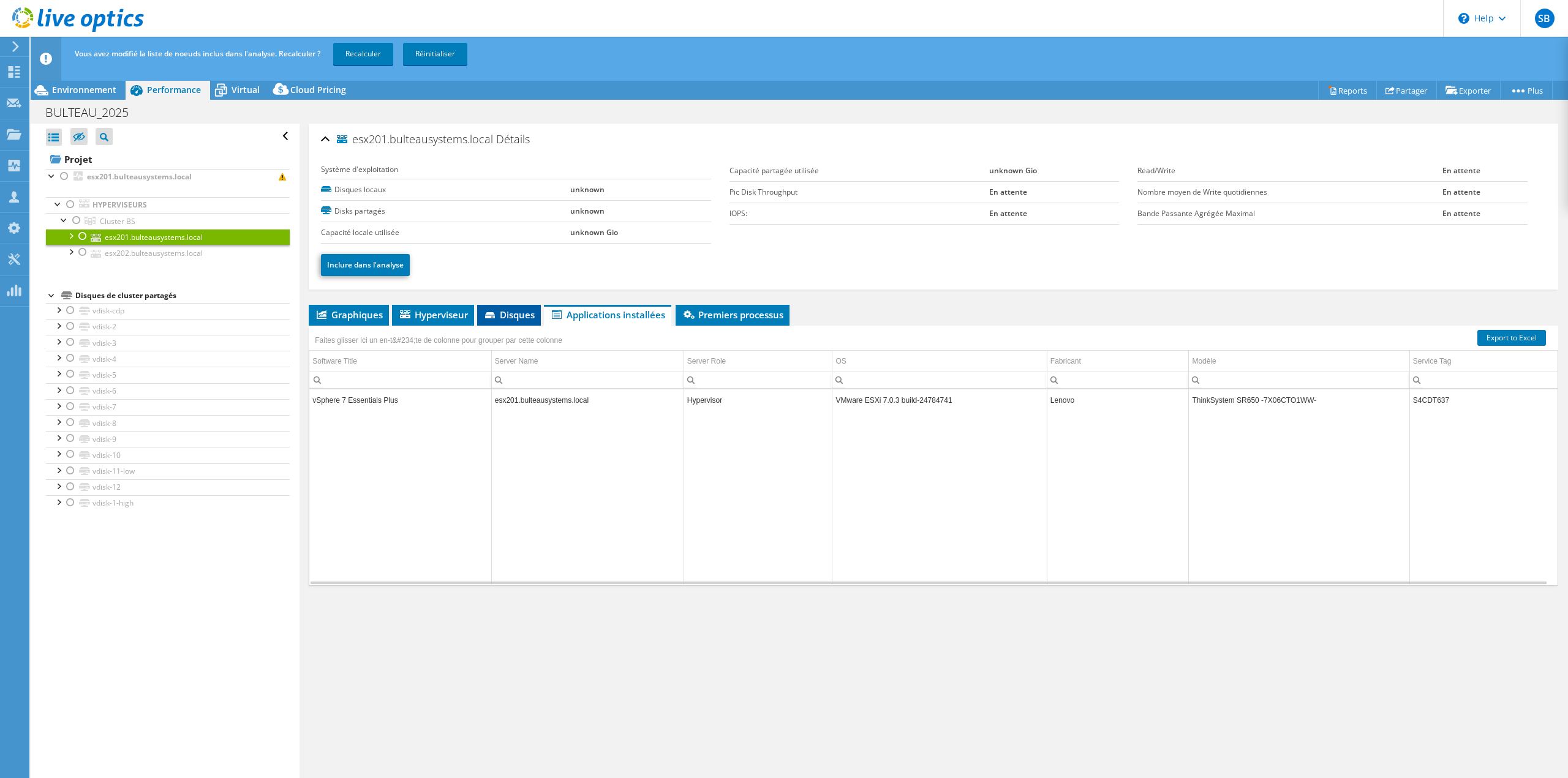
drag, startPoint x: 514, startPoint y: 313, endPoint x: 505, endPoint y: 313, distance: 9.0
click at [514, 313] on span "Disques" at bounding box center [509, 314] width 52 height 13
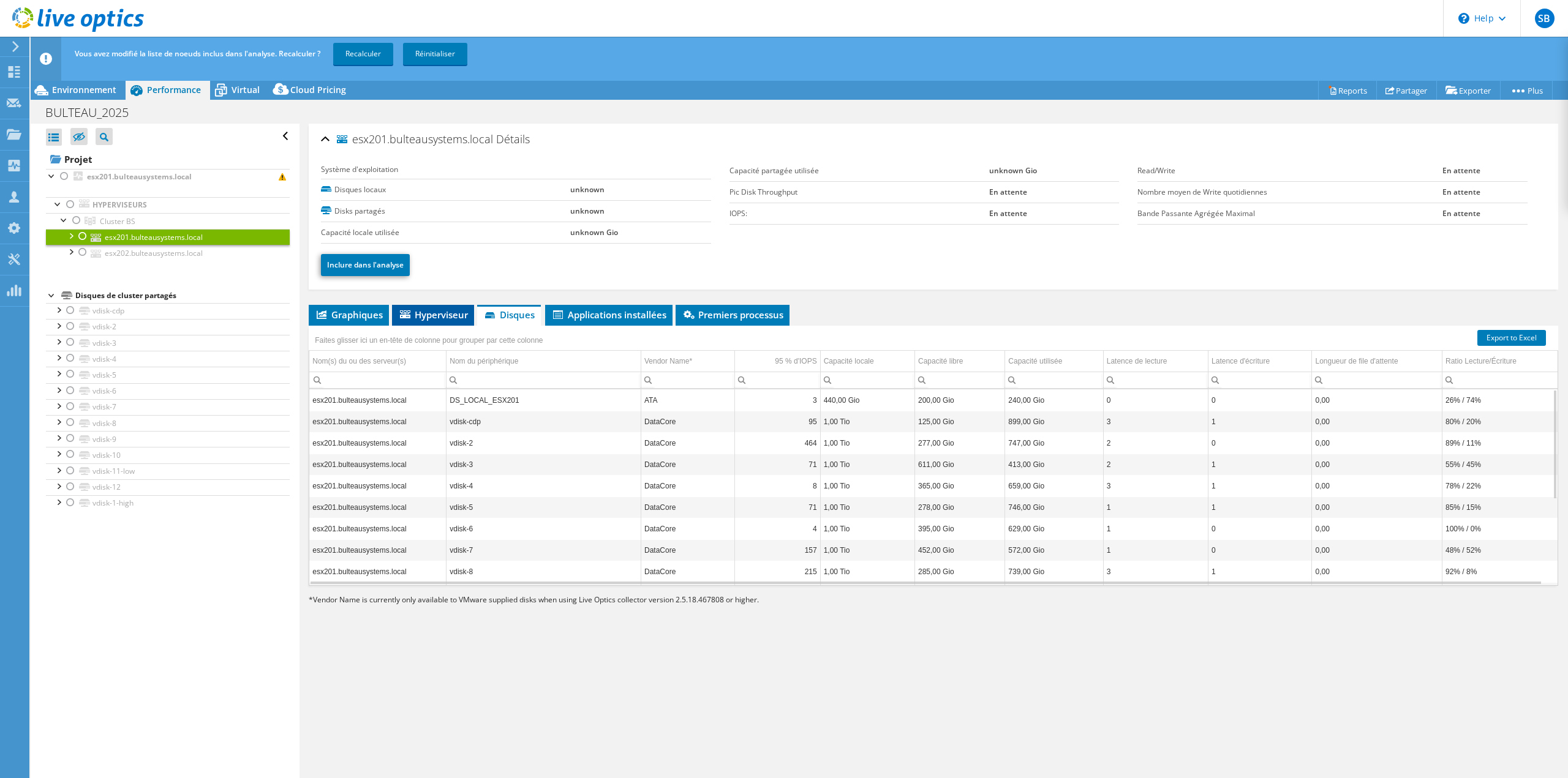
click at [451, 312] on span "Hyperviseur" at bounding box center [433, 314] width 70 height 13
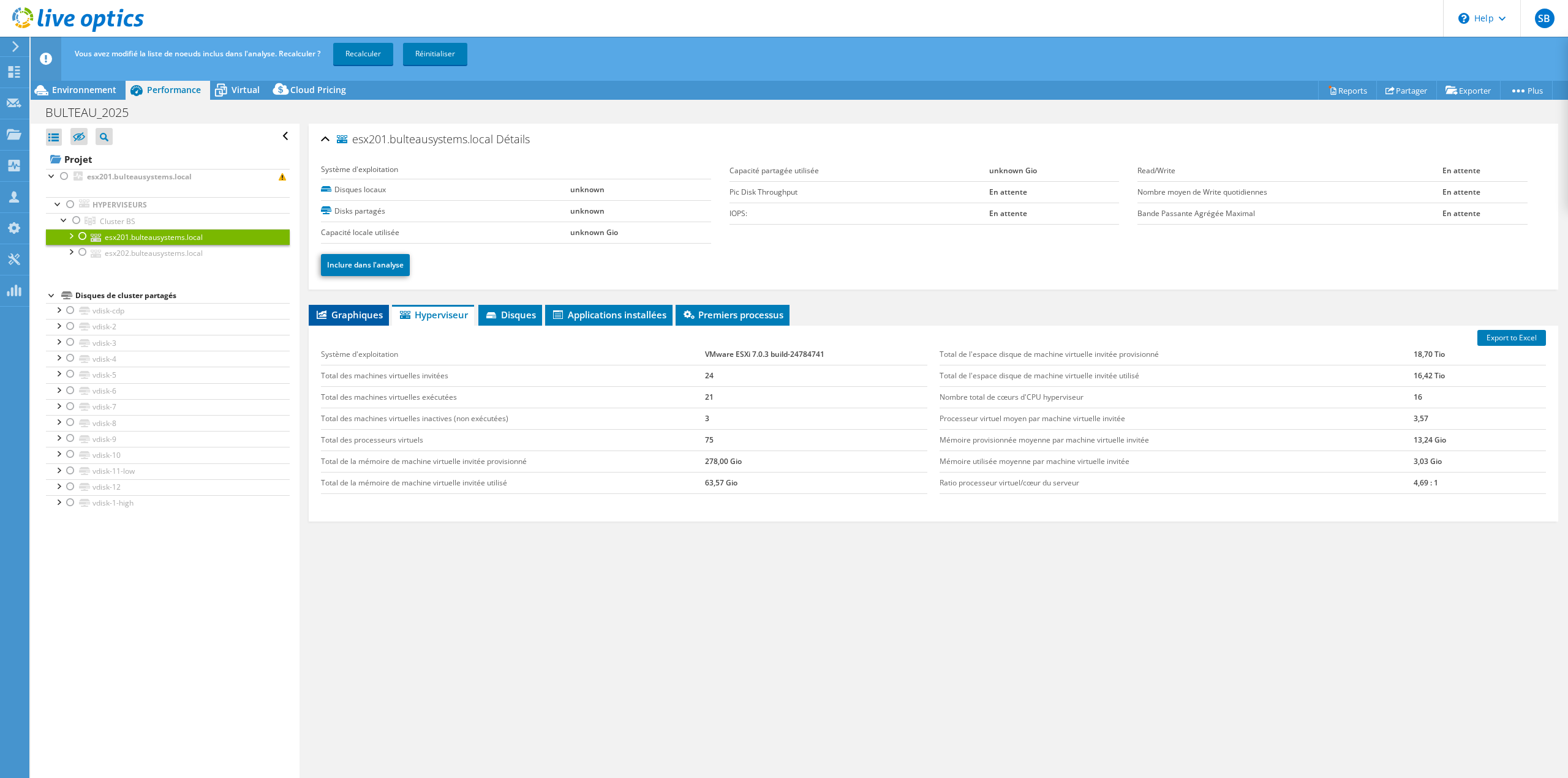
click at [359, 310] on span "Graphiques" at bounding box center [349, 314] width 68 height 13
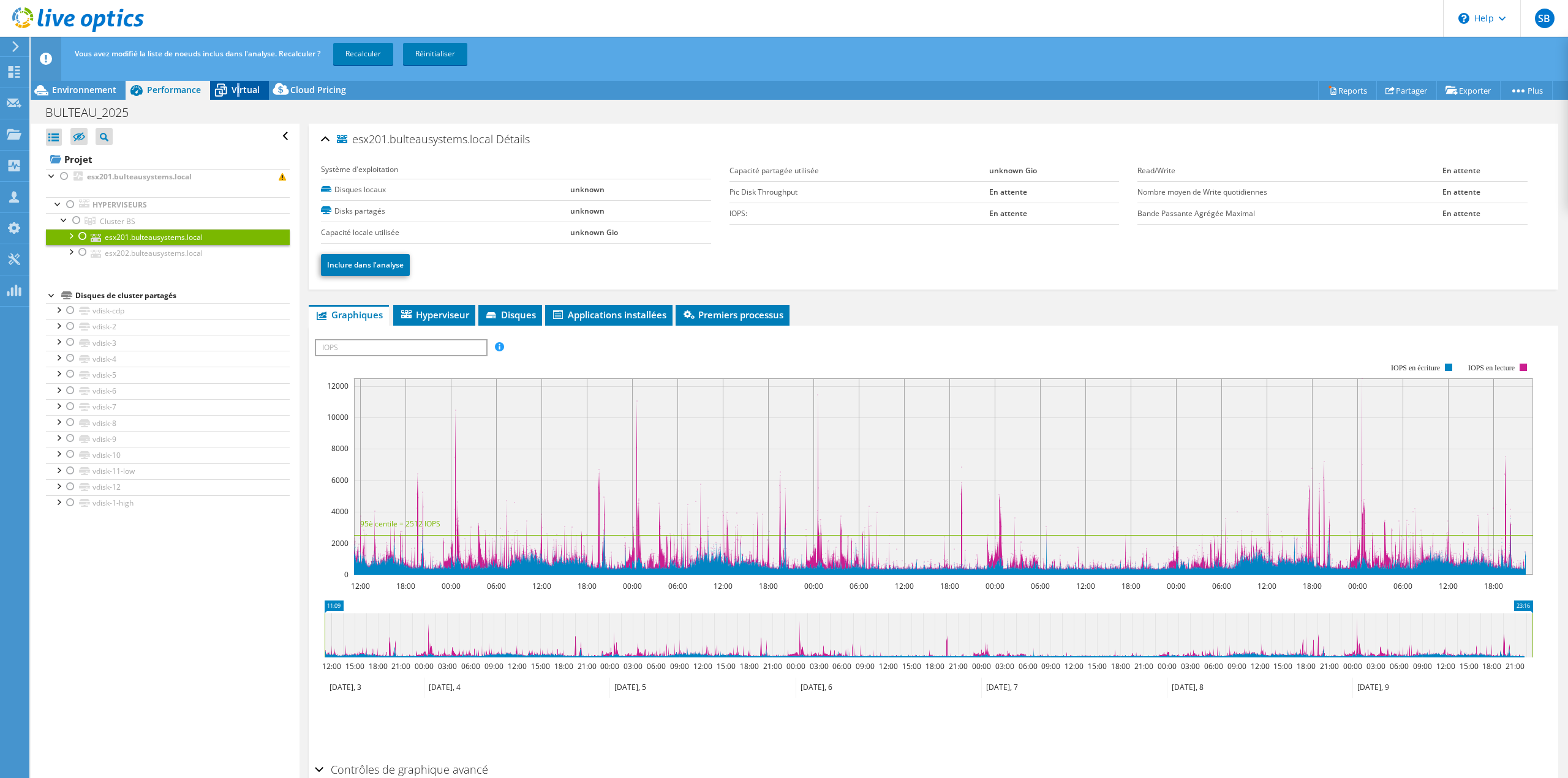
click at [237, 90] on span "Virtual" at bounding box center [246, 89] width 28 height 12
